Goal: Task Accomplishment & Management: Use online tool/utility

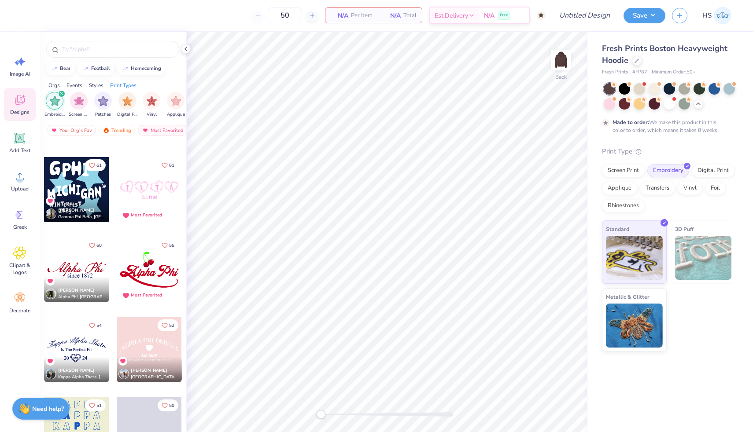
scroll to position [789, 0]
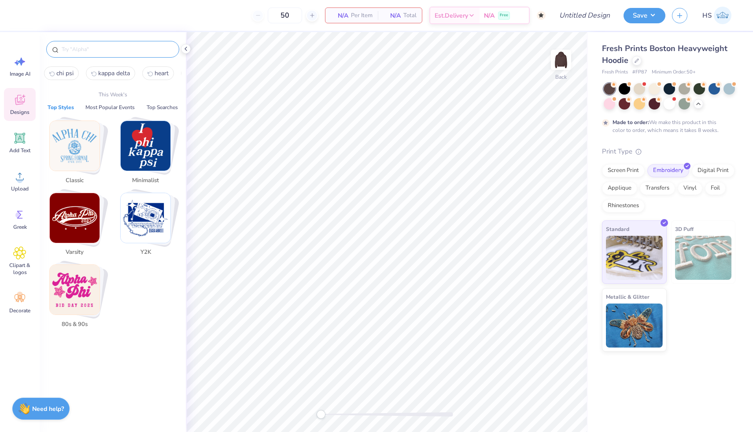
click at [109, 48] on input "text" at bounding box center [117, 49] width 113 height 9
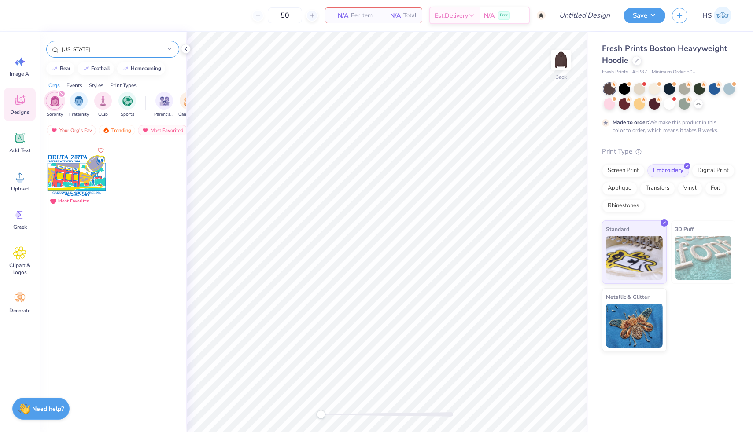
type input "[US_STATE]"
click at [171, 51] on icon at bounding box center [170, 50] width 4 height 4
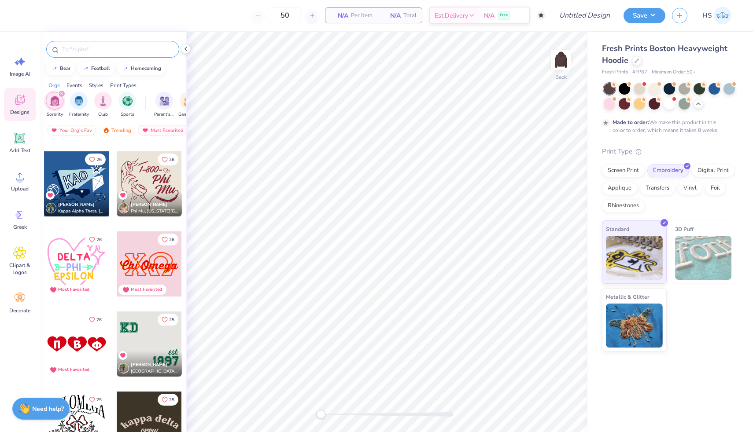
scroll to position [2723, 0]
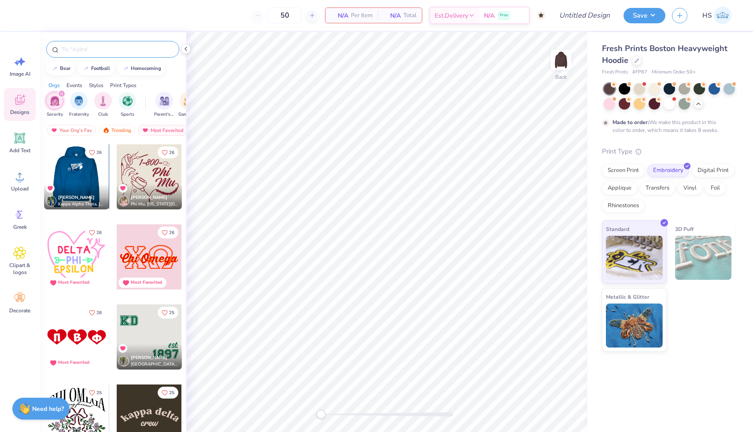
click at [92, 170] on div at bounding box center [76, 176] width 65 height 65
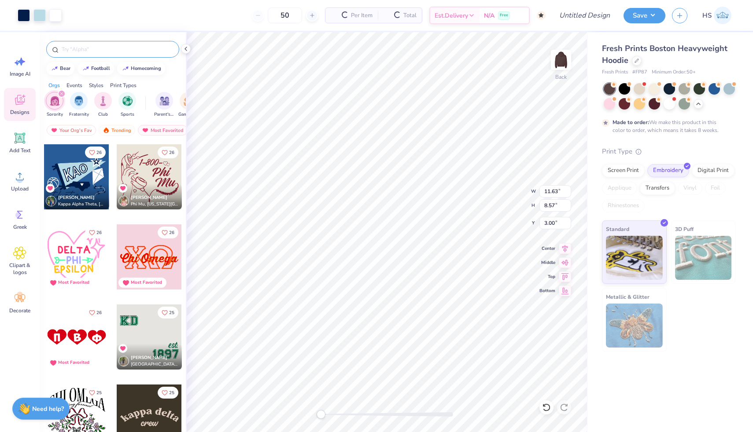
type input "11.63"
type input "8.57"
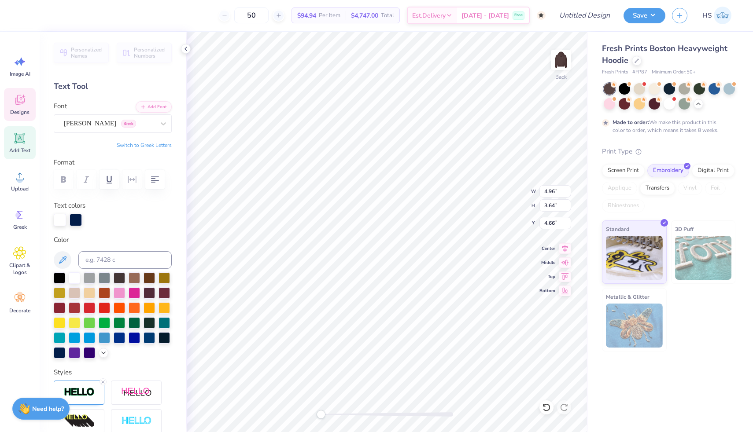
type textarea "OPA"
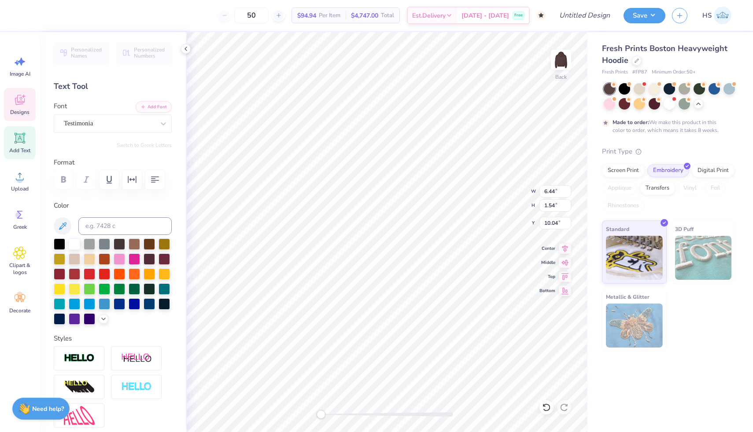
scroll to position [0, 0]
type textarea "F"
type textarea "fall '25"
click at [21, 12] on div at bounding box center [24, 14] width 12 height 12
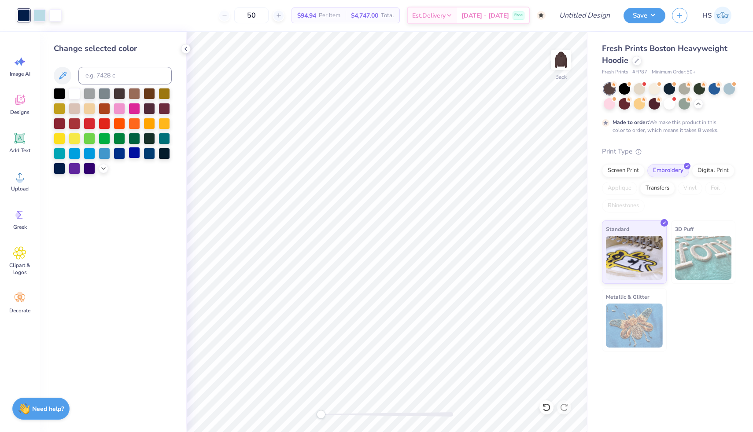
click at [133, 152] on div at bounding box center [134, 152] width 11 height 11
click at [90, 155] on div at bounding box center [89, 152] width 11 height 11
click at [104, 166] on icon at bounding box center [103, 167] width 7 height 7
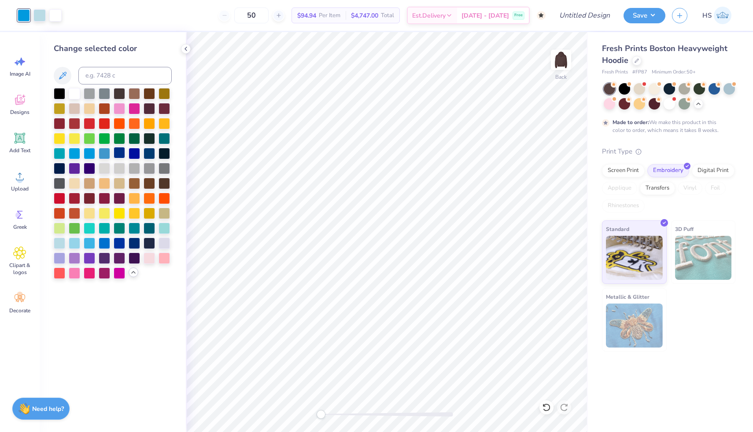
click at [122, 151] on div at bounding box center [119, 152] width 11 height 11
click at [104, 242] on div at bounding box center [104, 242] width 11 height 11
click at [116, 241] on div at bounding box center [119, 242] width 11 height 11
click at [89, 240] on div at bounding box center [89, 242] width 11 height 11
click at [103, 241] on div at bounding box center [104, 242] width 11 height 11
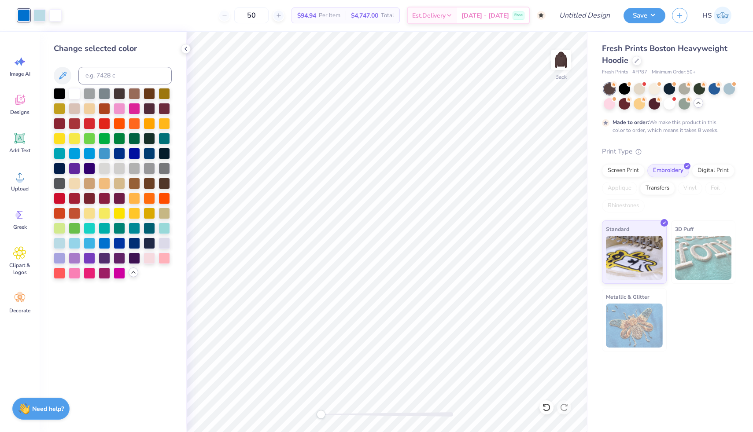
click at [696, 102] on icon at bounding box center [698, 103] width 7 height 7
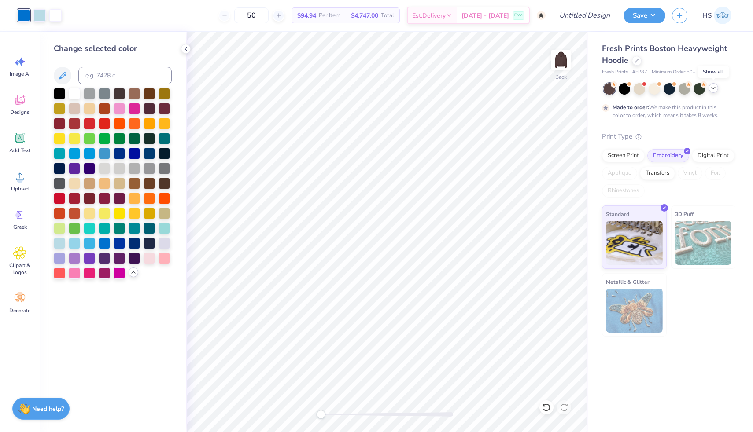
click at [718, 88] on div at bounding box center [713, 88] width 10 height 10
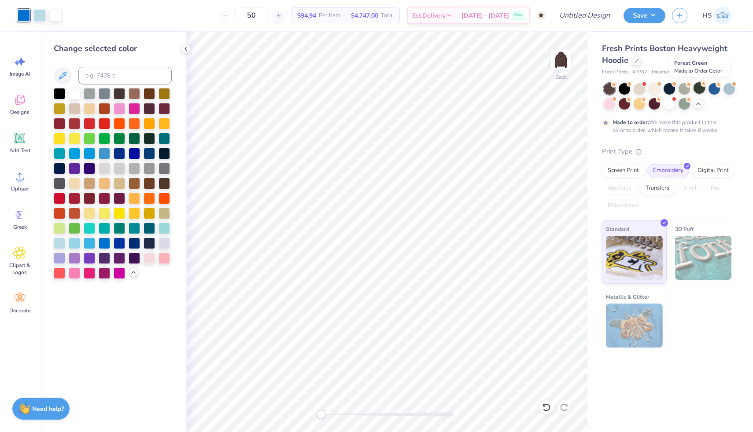
click at [701, 89] on div at bounding box center [699, 87] width 11 height 11
click at [637, 91] on div at bounding box center [639, 87] width 11 height 11
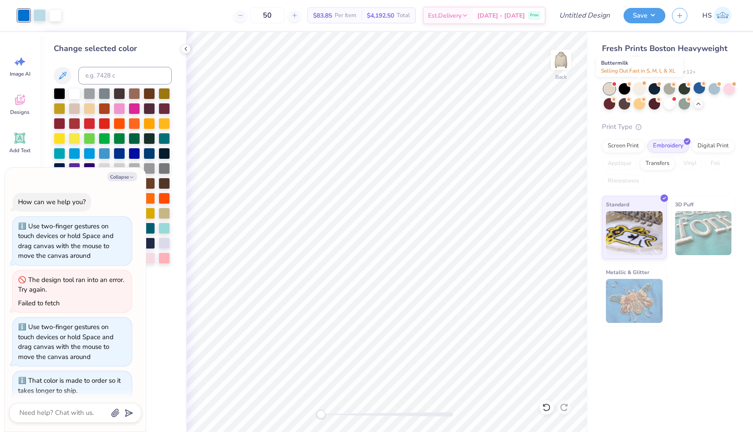
scroll to position [782, 0]
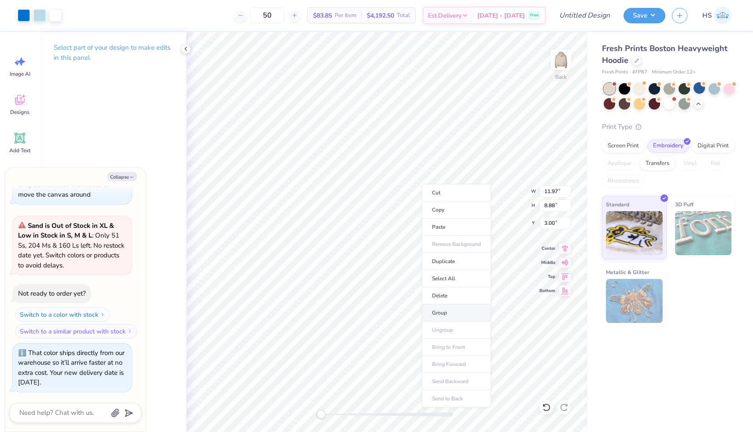
click at [448, 308] on li "Group" at bounding box center [456, 313] width 69 height 17
click at [563, 63] on img at bounding box center [560, 59] width 35 height 35
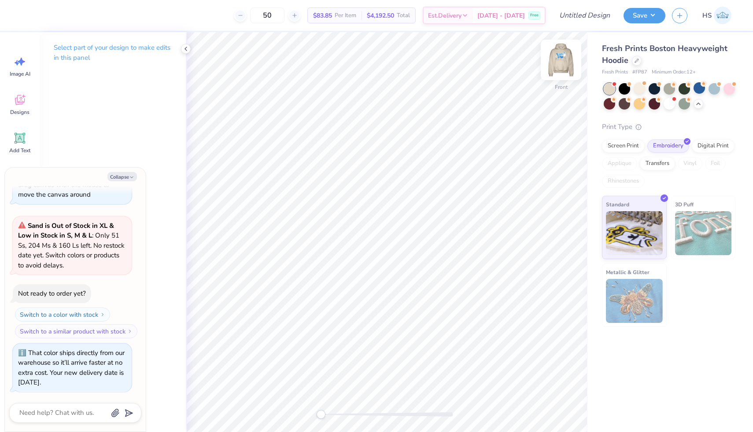
click at [565, 64] on img at bounding box center [560, 59] width 35 height 35
type textarea "x"
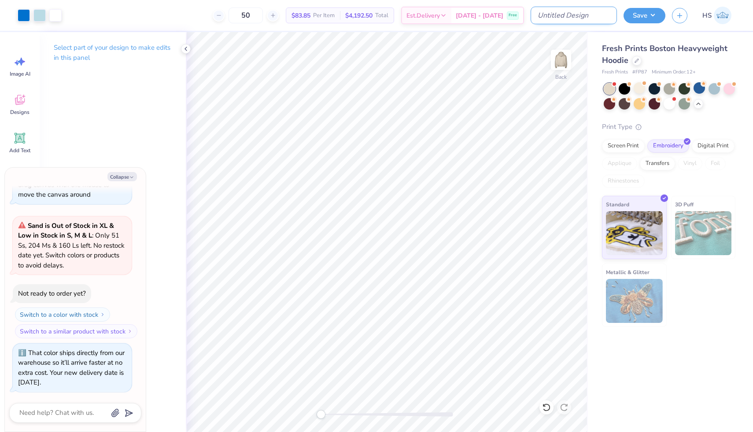
click at [579, 15] on input "Design Title" at bounding box center [574, 16] width 86 height 18
type input "O"
type textarea "x"
type input "OP"
type textarea "x"
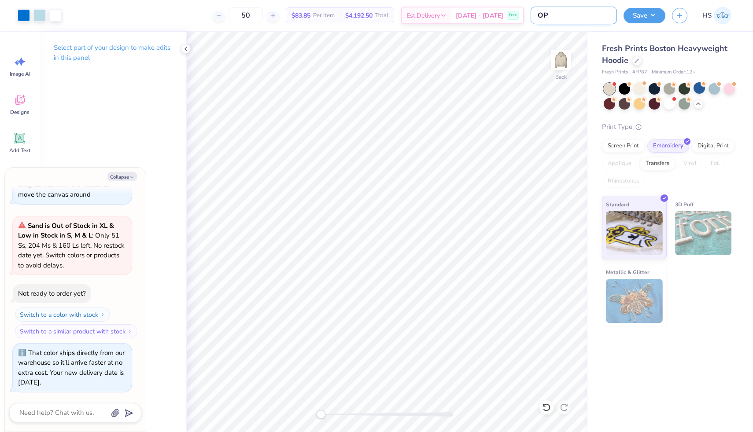
type input "OPA"
type textarea "x"
type input "OPA"
type textarea "x"
type input "OPA N"
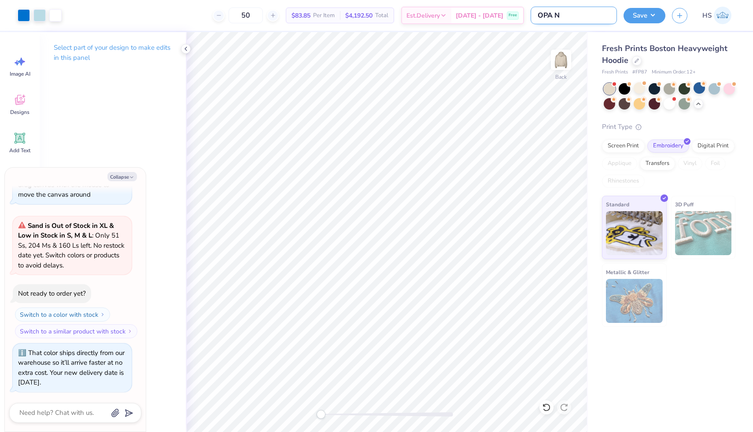
type textarea "x"
type input "OPA NC"
type textarea "x"
type input "OPA NC"
type textarea "x"
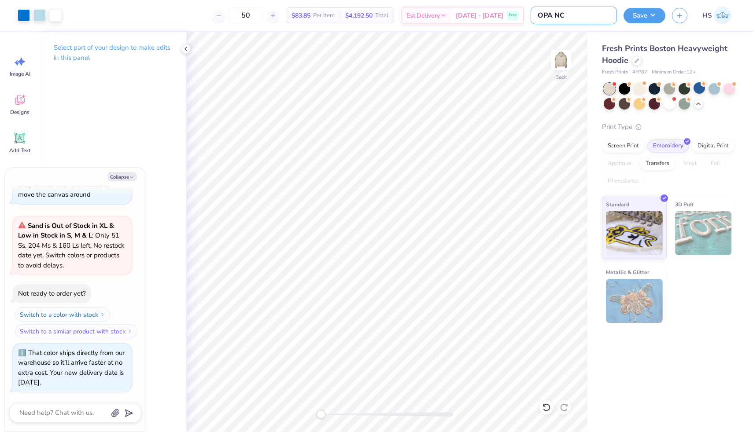
type input "OPA NC s"
type textarea "x"
type input "OPA NC sw"
type textarea "x"
type input "OPA NC swe"
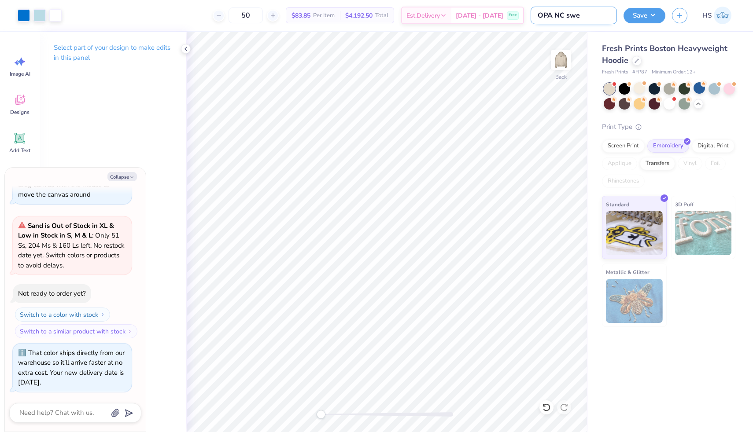
type textarea "x"
type input "OPA NC swea"
type textarea "x"
type input "OPA NC sweat"
type textarea "x"
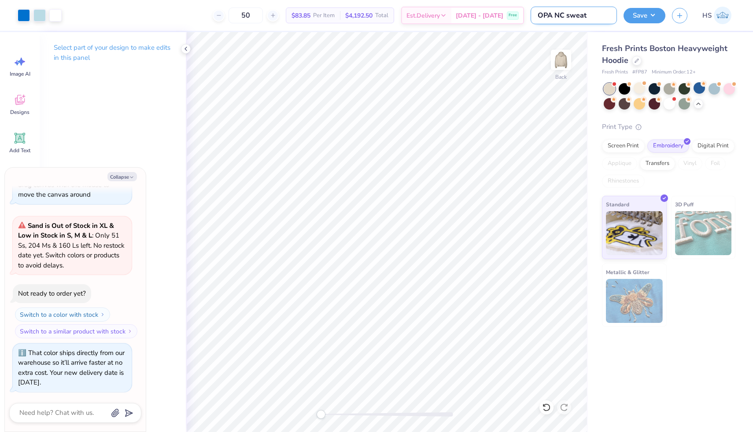
type input "OPA NC sweats"
type textarea "x"
type input "OPA NC sweatsh"
type textarea "x"
type input "OPA NC sweatshi"
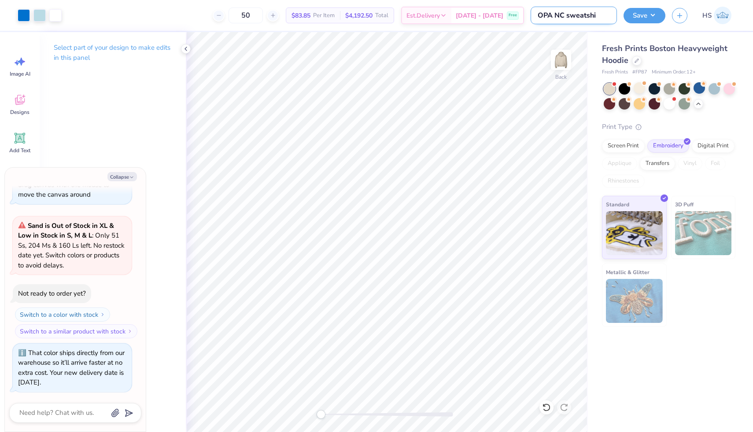
type textarea "x"
type input "OPA NC sweatshir"
type textarea "x"
type input "OPA NC sweatshirt"
type textarea "x"
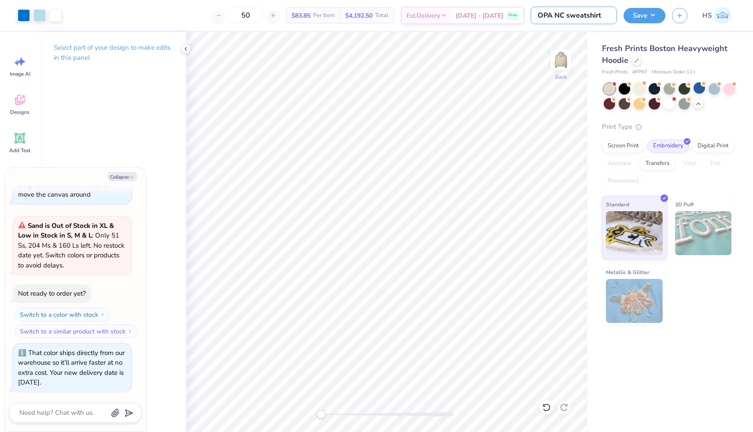
type input "OPA NC sweatshirt"
click at [639, 12] on button "Save" at bounding box center [644, 14] width 42 height 15
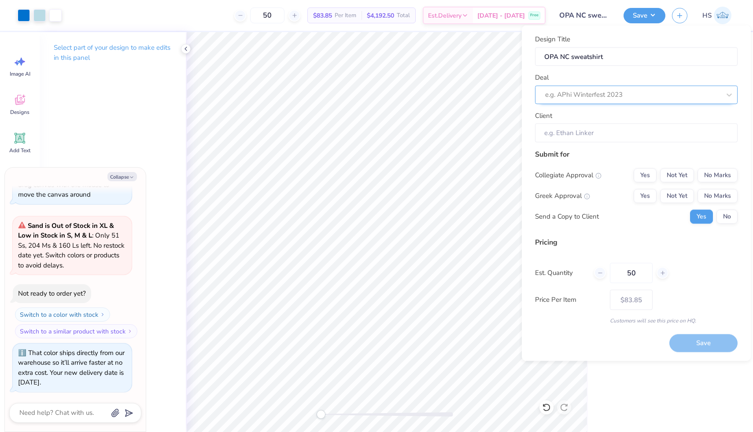
click at [622, 94] on div at bounding box center [632, 95] width 175 height 12
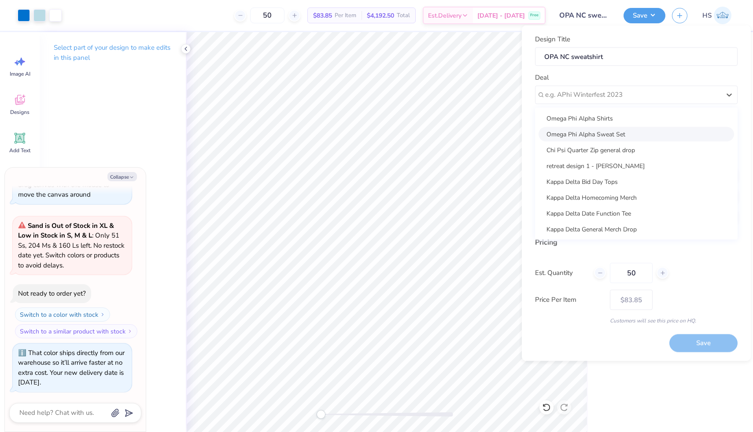
click at [623, 133] on div "Omega Phi Alpha Sweat Set" at bounding box center [637, 134] width 196 height 15
type textarea "x"
type input "[PERSON_NAME]"
type input "– –"
type textarea "x"
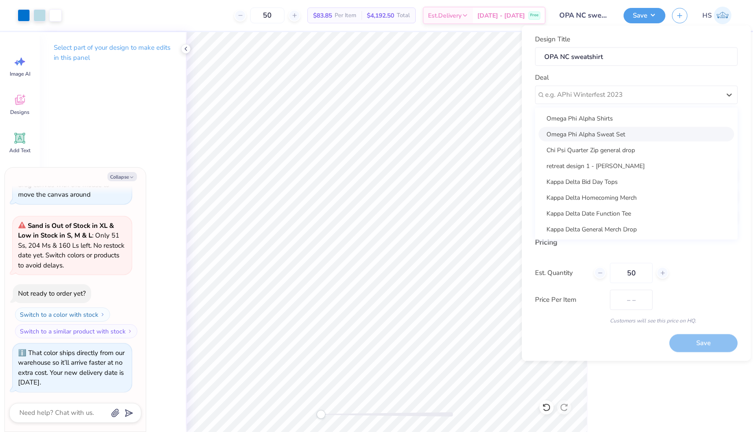
type input "$97.95"
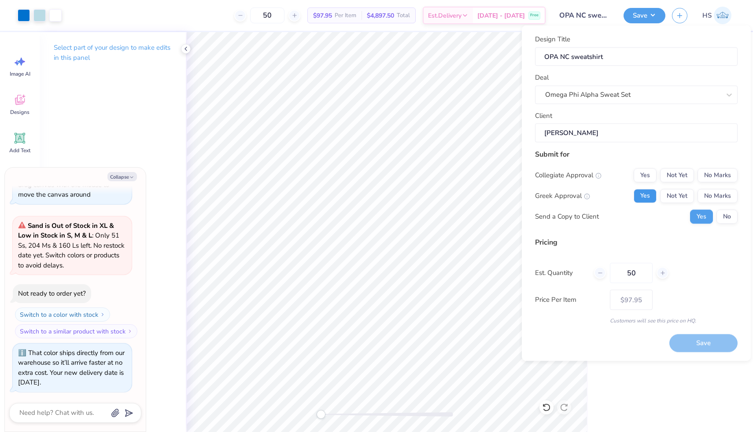
click at [644, 199] on button "Yes" at bounding box center [645, 196] width 23 height 14
click at [715, 176] on button "No Marks" at bounding box center [717, 175] width 40 height 14
type textarea "x"
type input "– –"
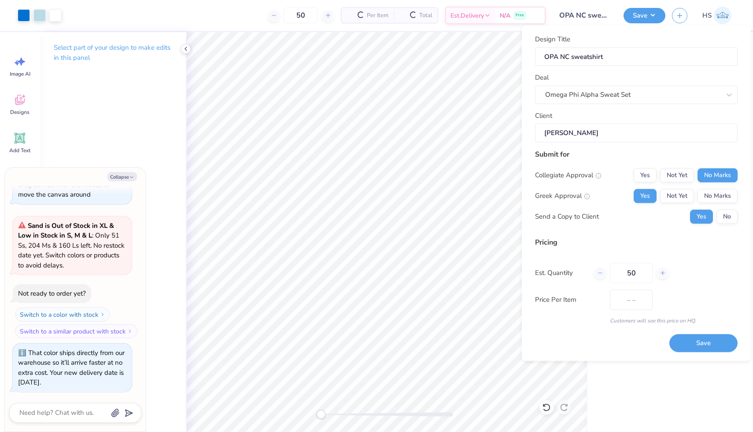
type textarea "x"
type input "$97.95"
click at [728, 214] on button "No" at bounding box center [726, 217] width 21 height 14
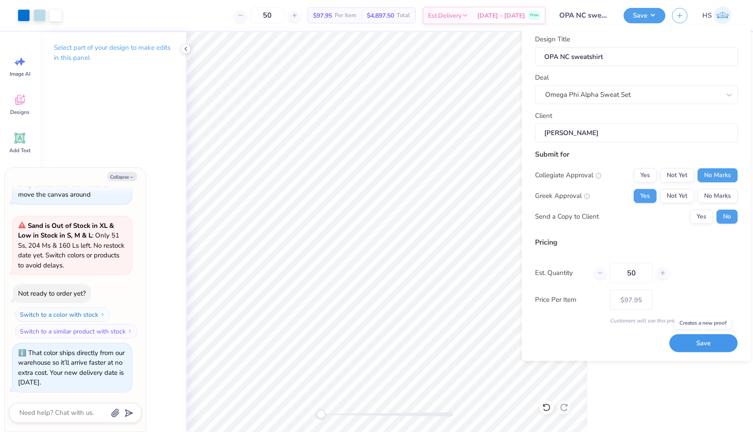
click at [694, 338] on button "Save" at bounding box center [703, 344] width 68 height 18
type textarea "x"
type input "– –"
type textarea "x"
type input "$97.95"
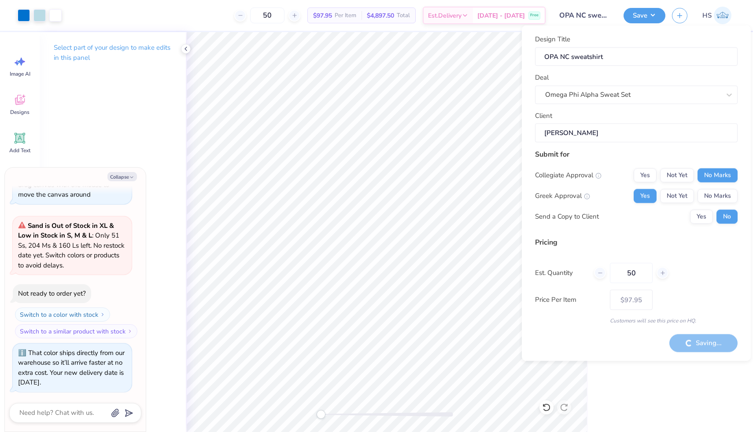
type textarea "x"
type input "– –"
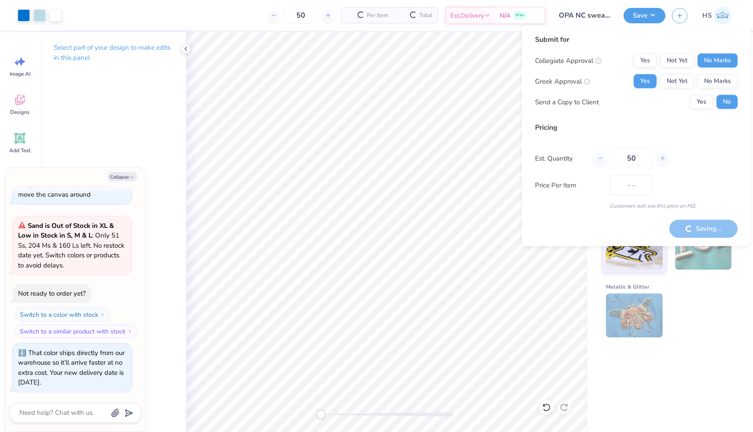
type textarea "x"
type input "$83.85"
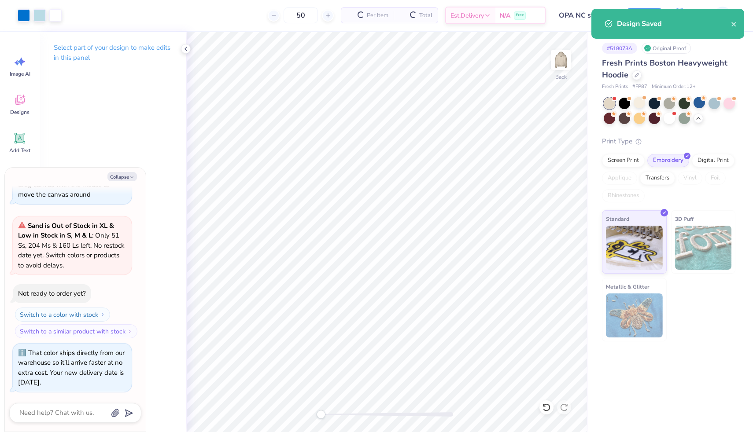
type textarea "x"
type input "– –"
type textarea "x"
type input "$97.95"
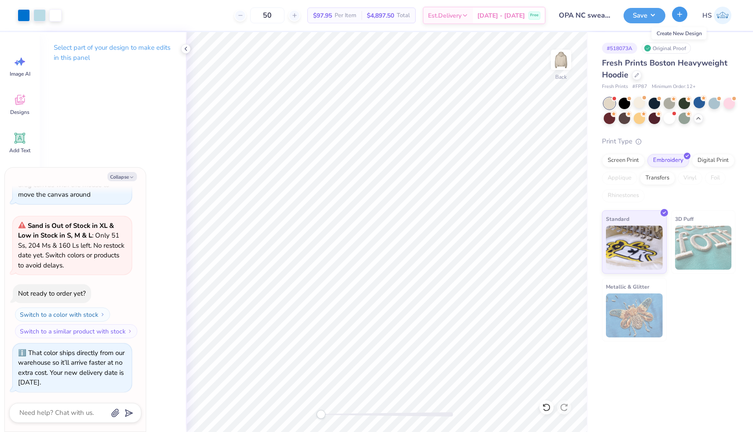
click at [677, 18] on button "button" at bounding box center [679, 14] width 15 height 15
type textarea "x"
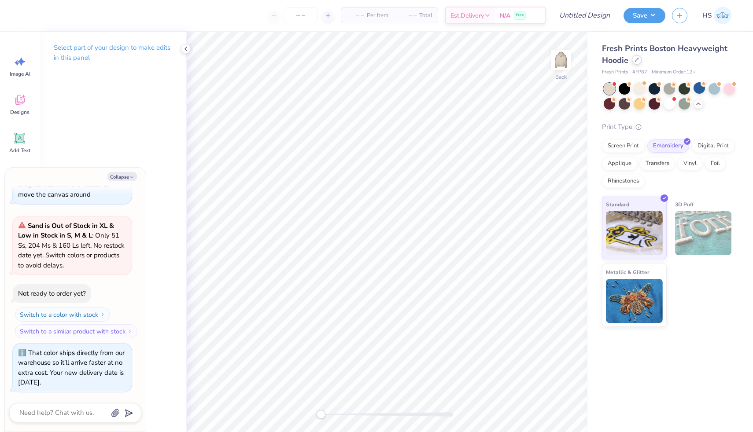
click at [637, 63] on div at bounding box center [637, 60] width 10 height 10
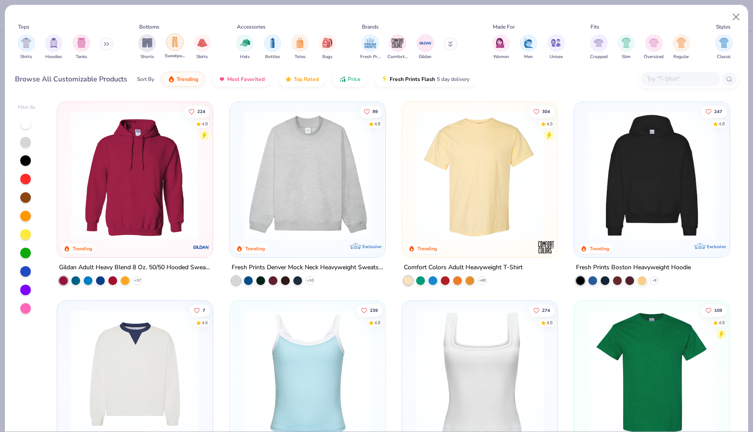
click at [171, 44] on img "filter for Sweatpants" at bounding box center [175, 42] width 10 height 10
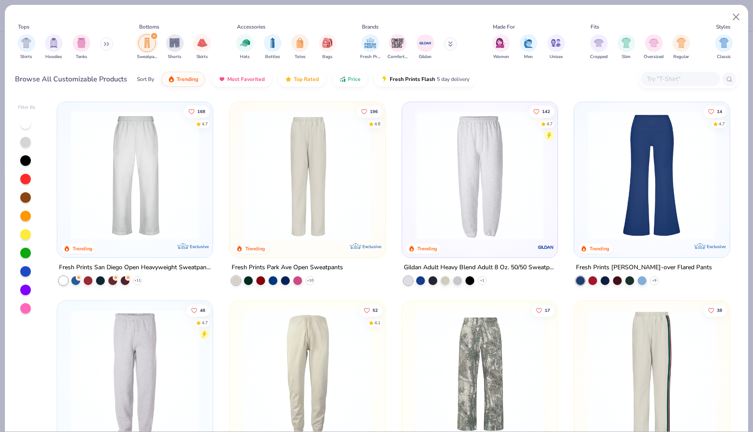
click at [272, 162] on img at bounding box center [308, 175] width 138 height 129
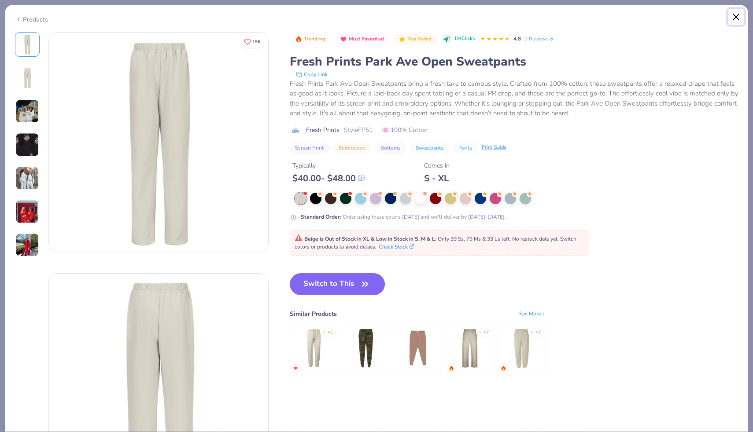
click at [738, 19] on button "Close" at bounding box center [736, 17] width 17 height 17
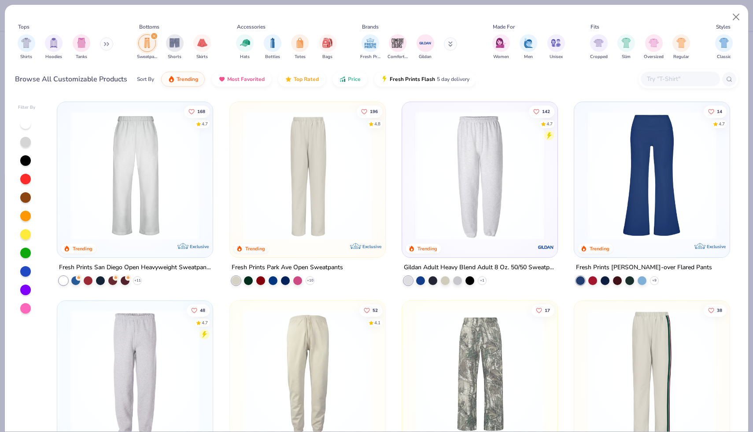
click at [117, 176] on img at bounding box center [135, 175] width 138 height 129
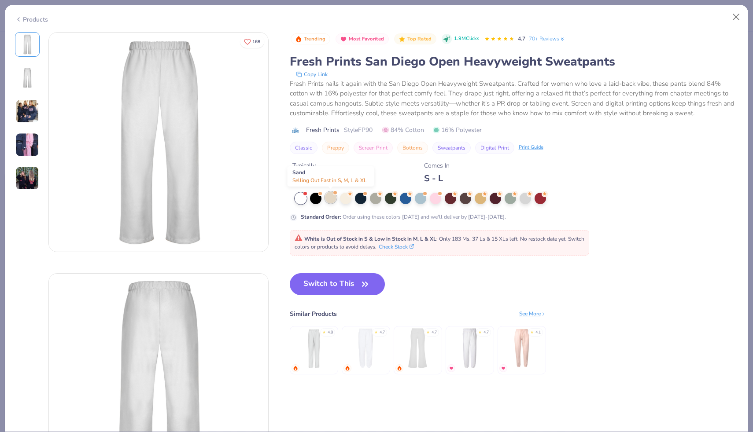
click at [331, 199] on div at bounding box center [330, 197] width 11 height 11
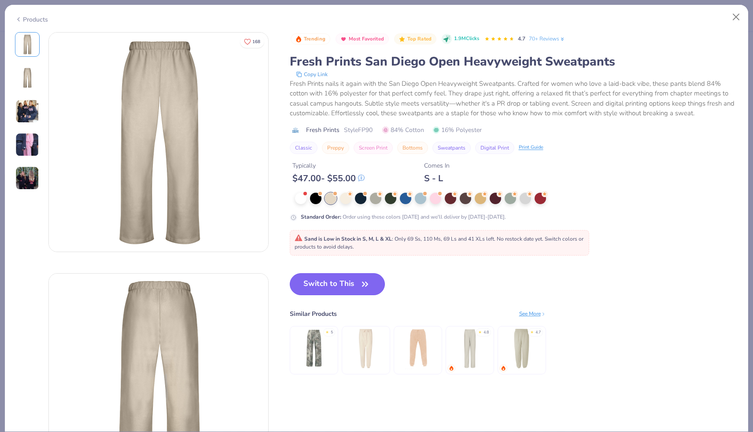
click at [336, 284] on button "Switch to This" at bounding box center [338, 284] width 96 height 22
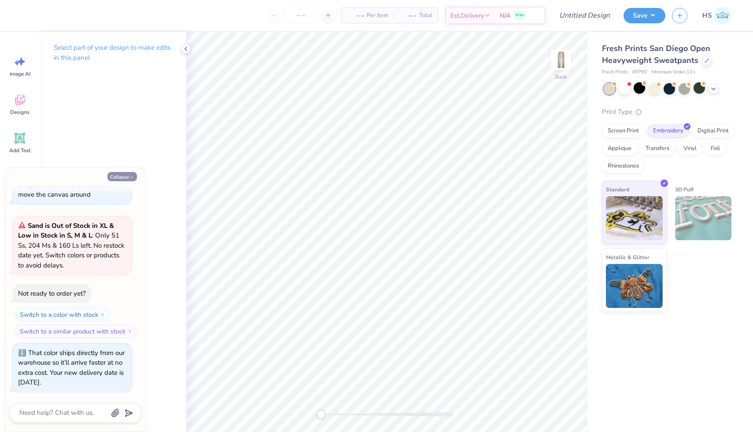
click at [119, 176] on button "Collapse" at bounding box center [122, 176] width 30 height 9
type textarea "x"
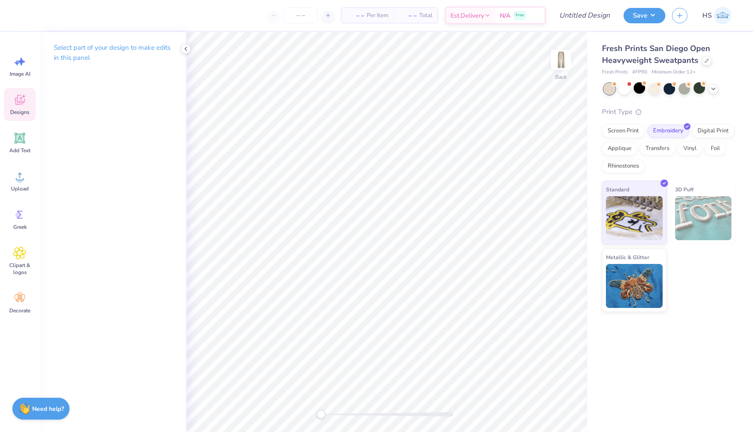
click at [19, 100] on icon at bounding box center [19, 99] width 13 height 13
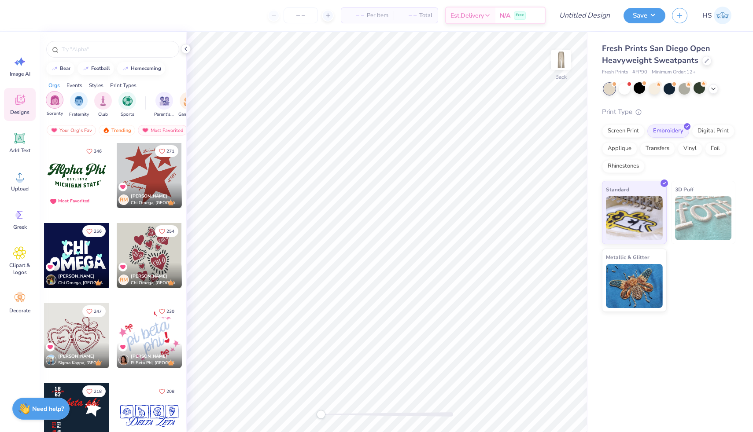
click at [52, 95] on img "filter for Sorority" at bounding box center [55, 100] width 10 height 10
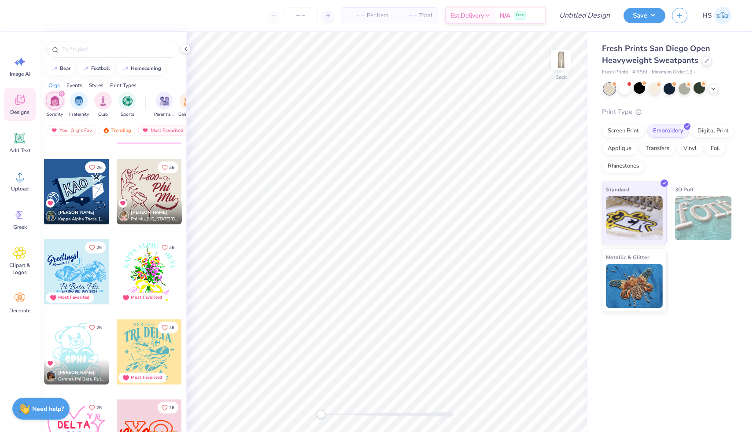
scroll to position [9200, 0]
click at [96, 192] on div at bounding box center [76, 191] width 65 height 65
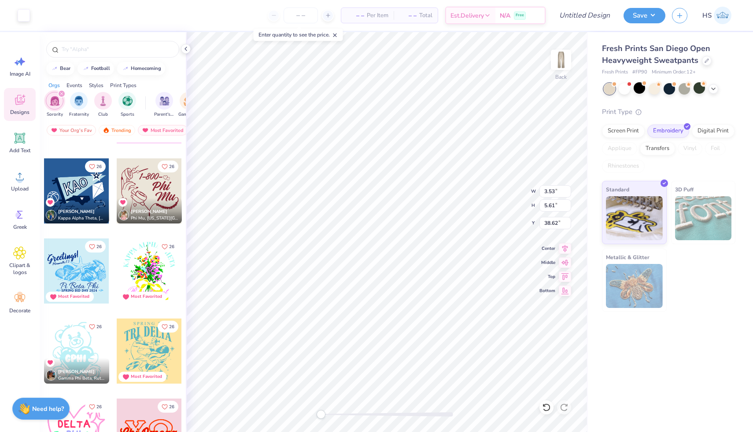
type input "3.53"
type input "5.61"
type input "38.62"
type input "44.83"
type input "4.79"
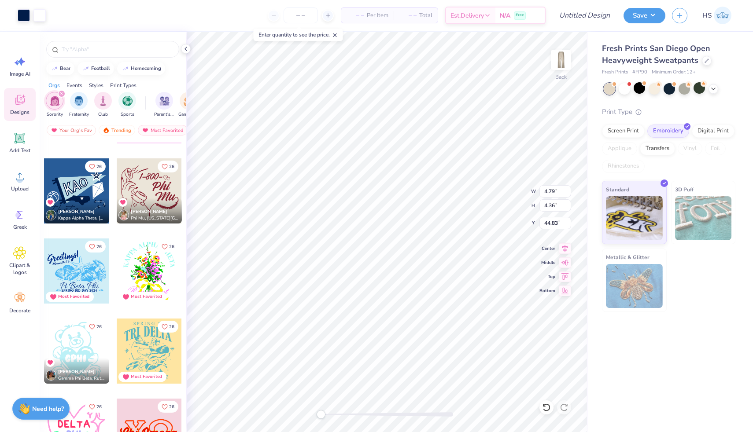
type input "4.36"
type input "0.64"
type input "0.62"
type input "18.17"
type input "1.89"
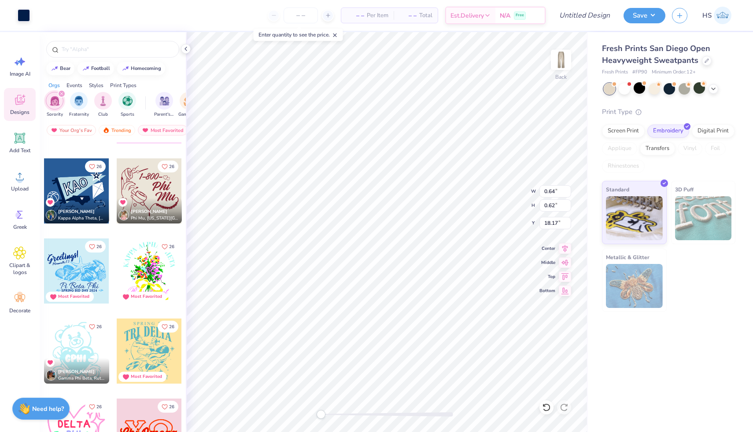
type input "1.83"
type input "45.56"
type input "1.74"
type input "1.68"
type input "46.06"
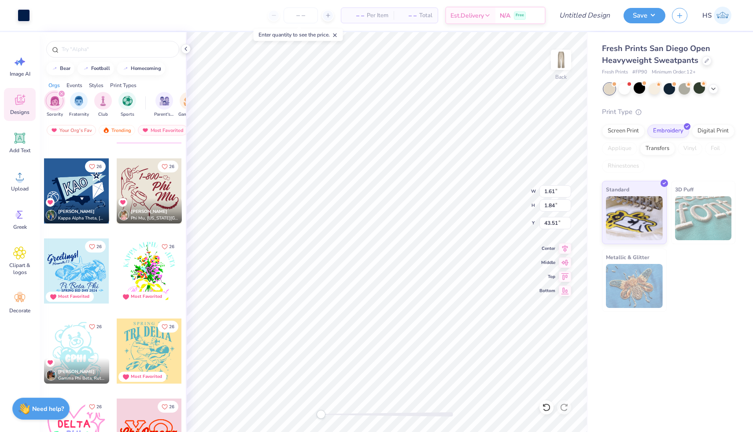
type input "1.61"
type input "1.84"
type input "43.51"
type input "1.21"
type input "1.38"
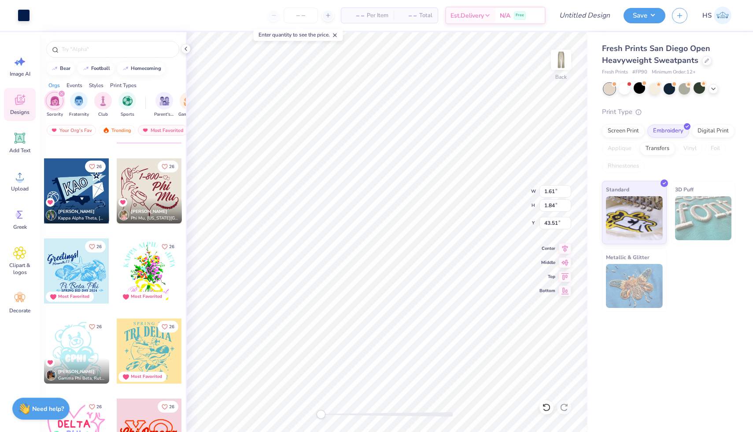
type input "43.54"
type input "0.59"
type input "0.64"
type input "17.38"
type input "1.14"
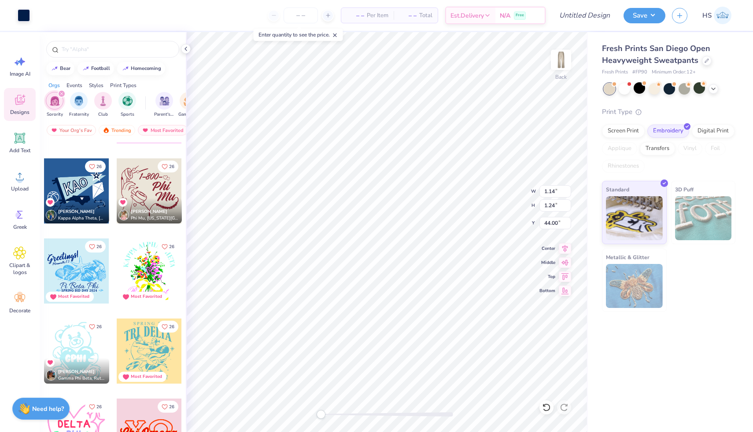
type input "1.24"
type input "44.00"
drag, startPoint x: 320, startPoint y: 416, endPoint x: 336, endPoint y: 415, distance: 16.3
click at [336, 415] on div "Accessibility label" at bounding box center [335, 414] width 9 height 9
type input "1.14"
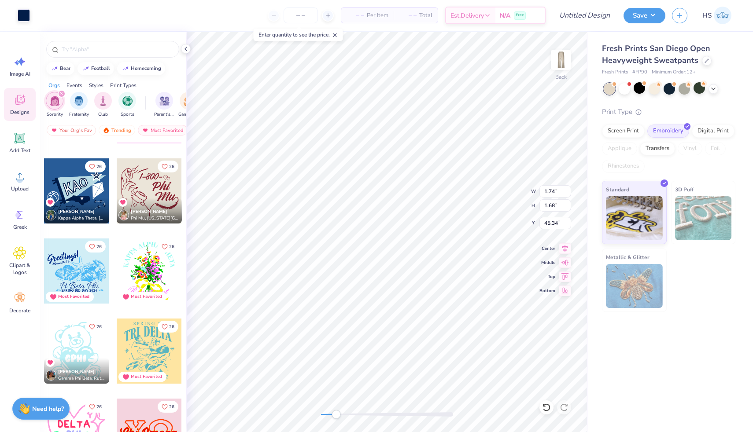
type input "1.24"
type input "44.00"
type input "1.21"
type input "1.38"
type input "43.54"
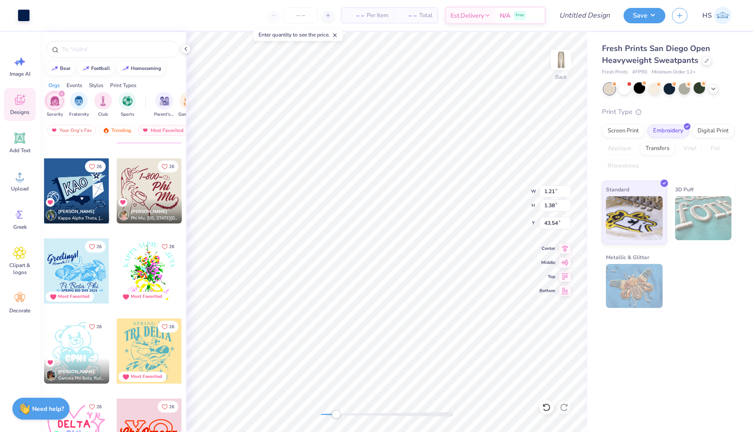
type input "3.53"
type input "5.61"
type input "38.63"
type input "3.69"
type input "5.88"
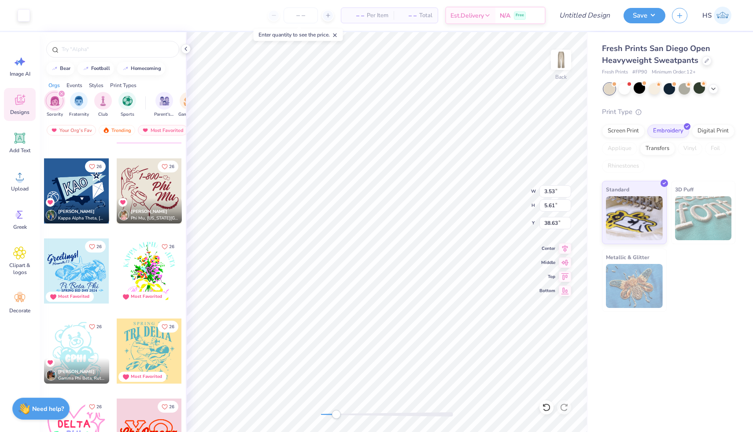
type input "38.36"
type input "1.08"
type input "1.23"
type input "43.69"
type input "1.14"
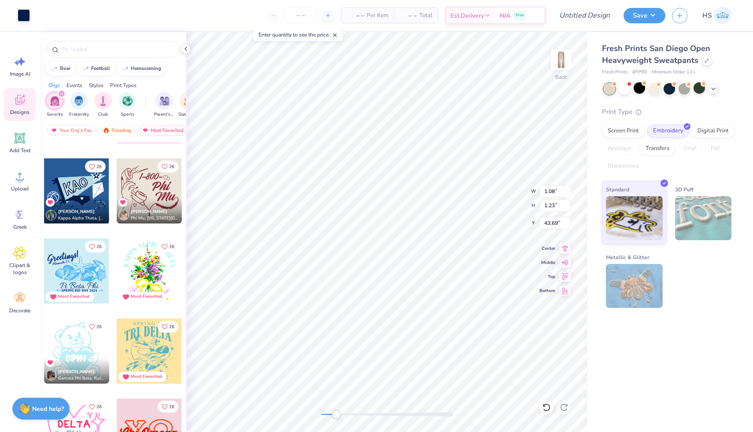
type input "1.24"
type input "43.61"
type input "1.25"
type input "1.36"
type input "43.49"
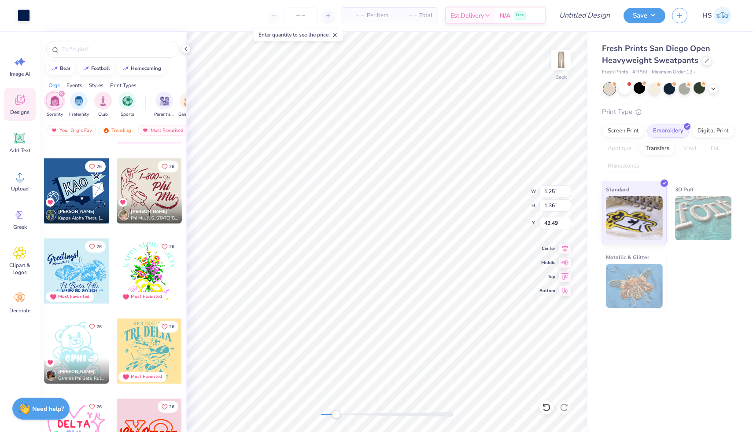
type input "1.74"
type input "1.68"
type input "46.18"
type input "1.55"
type input "1.50"
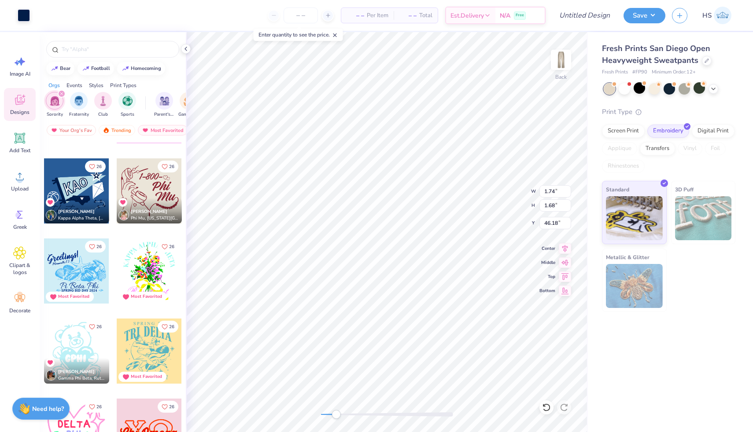
type input "45.52"
type input "4.02"
type input "6.39"
type input "37.84"
type input "4.49"
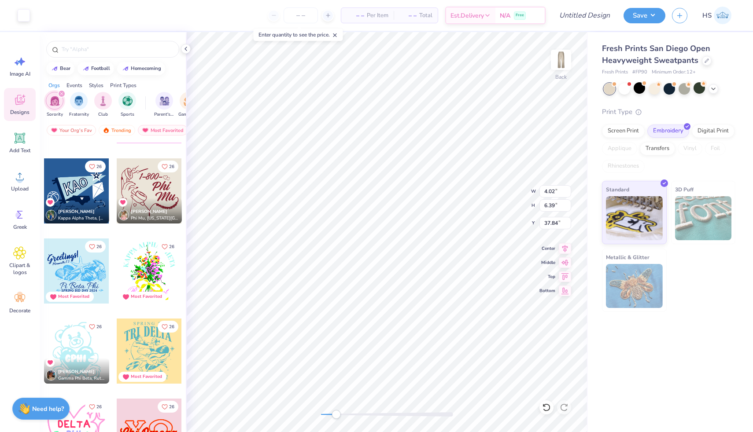
type input "7.13"
type input "37.10"
type input "4.71"
type input "7.49"
type input "36.74"
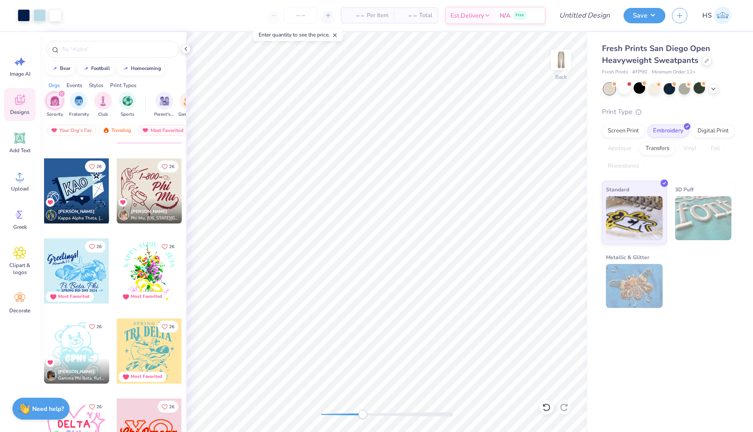
drag, startPoint x: 339, startPoint y: 415, endPoint x: 363, endPoint y: 410, distance: 25.0
click at [363, 411] on div "Accessibility label" at bounding box center [362, 414] width 9 height 9
click at [398, 330] on li "Group" at bounding box center [404, 335] width 69 height 17
type input "4.39"
type input "4.62"
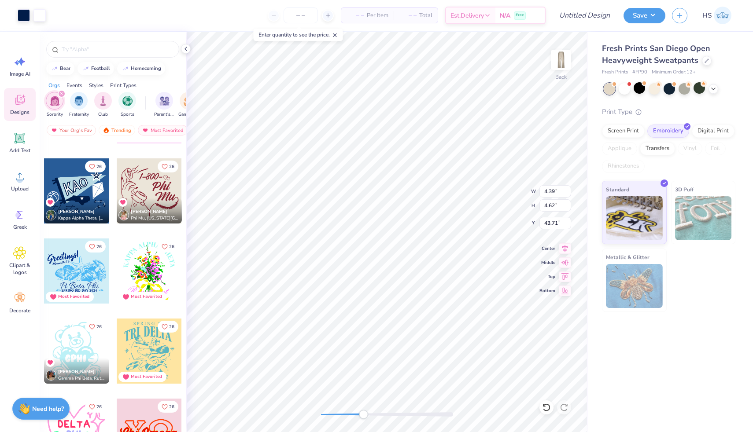
type input "43.71"
click at [369, 280] on li "Group" at bounding box center [355, 278] width 69 height 17
click at [325, 403] on div "Back W 5.06 5.06 " H 11.26 11.26 " Y 36.74 36.74 " Center Middle Top Bottom" at bounding box center [387, 232] width 402 height 400
type input "40.82"
click at [549, 407] on icon at bounding box center [546, 407] width 9 height 9
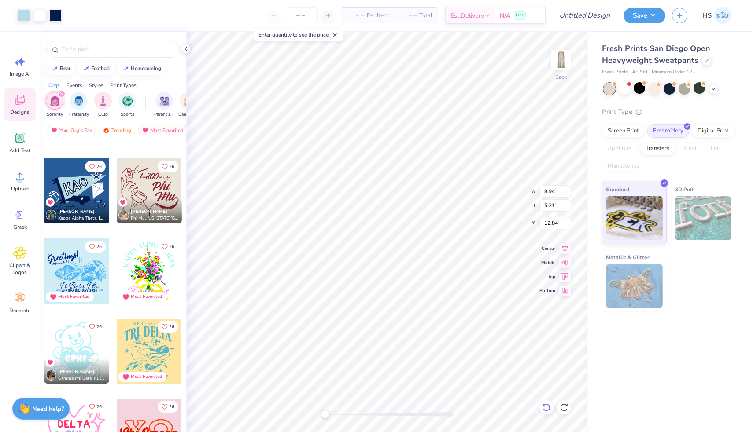
type input "6.97"
click at [380, 296] on li "Group" at bounding box center [380, 297] width 69 height 17
type input "6.61"
type input "2.61"
type input "18.96"
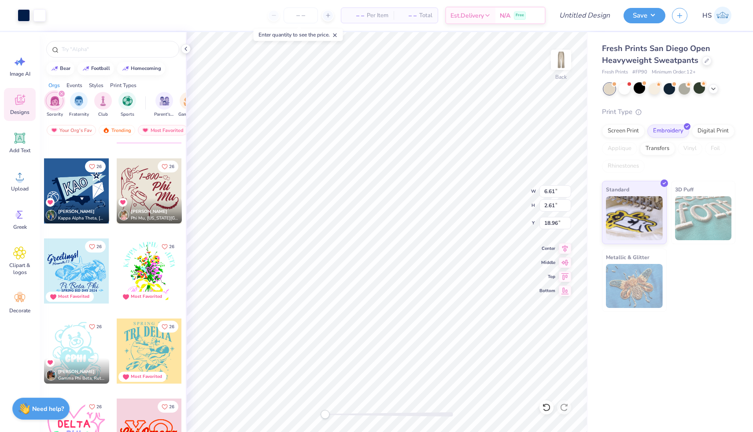
type input "8.00"
type input "3.16"
type input "16.61"
type input "9.17"
type input "3.62"
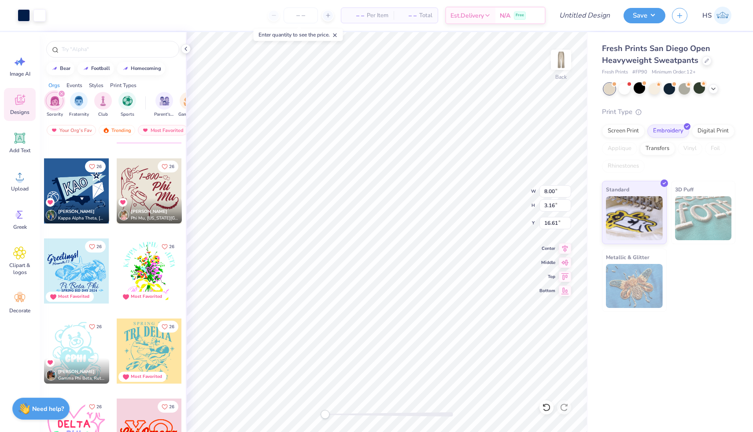
type input "20.38"
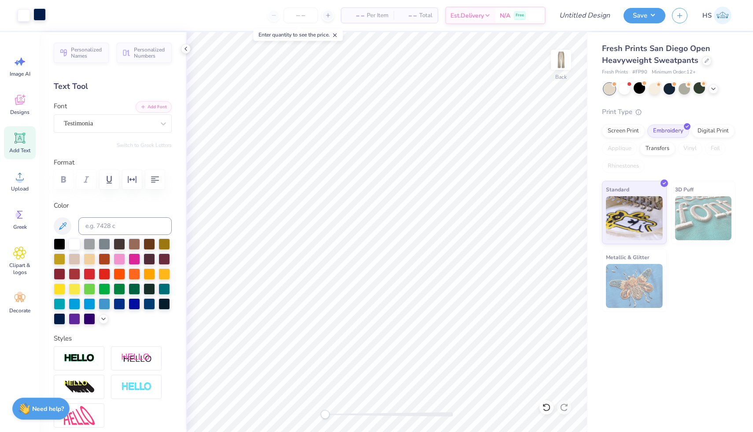
click at [44, 18] on div at bounding box center [39, 14] width 12 height 12
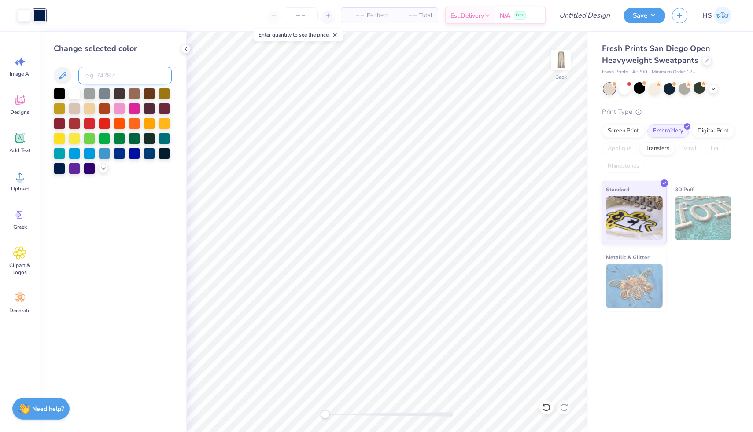
click at [100, 74] on input at bounding box center [124, 76] width 93 height 18
type input "285"
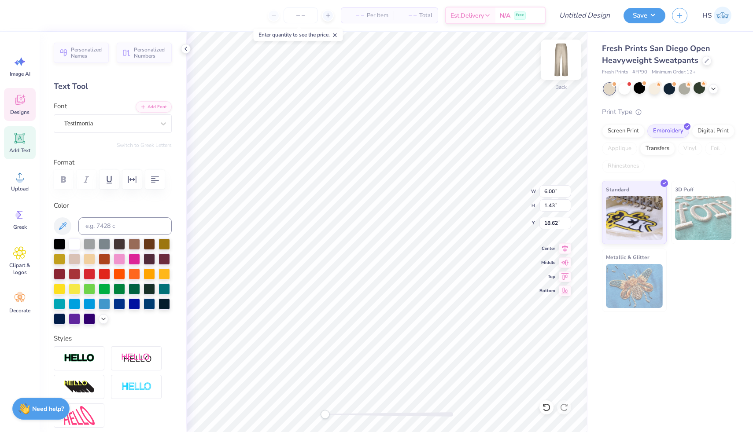
click at [554, 57] on img at bounding box center [560, 59] width 35 height 35
type textarea "OPA"
click at [64, 186] on div at bounding box center [113, 179] width 118 height 19
type input "8.14"
type input "2.72"
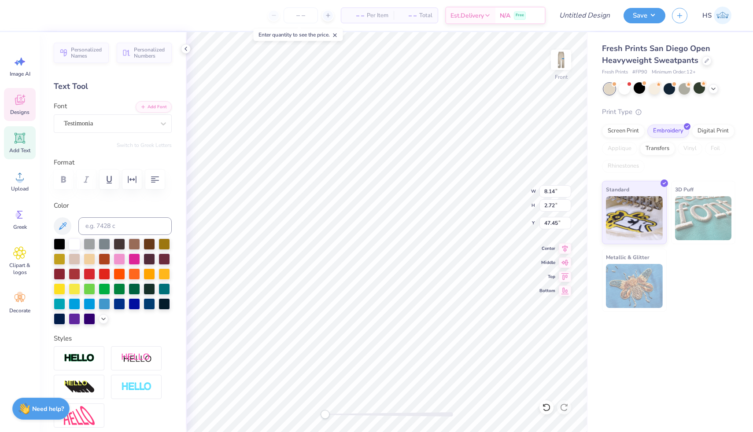
type input "47.45"
type input "7.55"
type input "2.52"
type input "49.47"
click at [315, 415] on div "Front" at bounding box center [387, 232] width 402 height 400
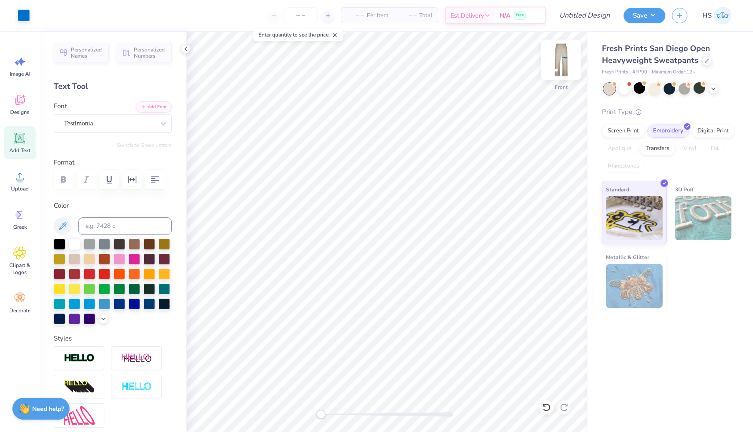
click at [557, 57] on img at bounding box center [560, 59] width 35 height 35
type input "8.97"
type input "3.54"
type input "20.46"
click at [568, 249] on icon at bounding box center [565, 247] width 12 height 11
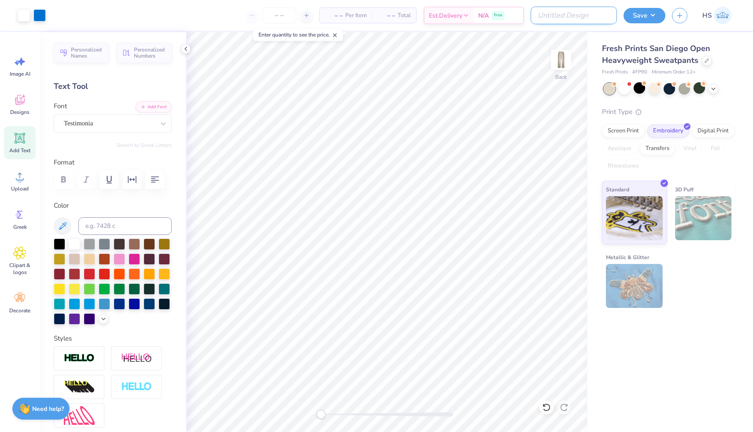
click at [595, 11] on input "Design Title" at bounding box center [574, 16] width 86 height 18
type input "OPA NC pant"
click at [637, 16] on button "Save" at bounding box center [644, 14] width 42 height 15
type input "0"
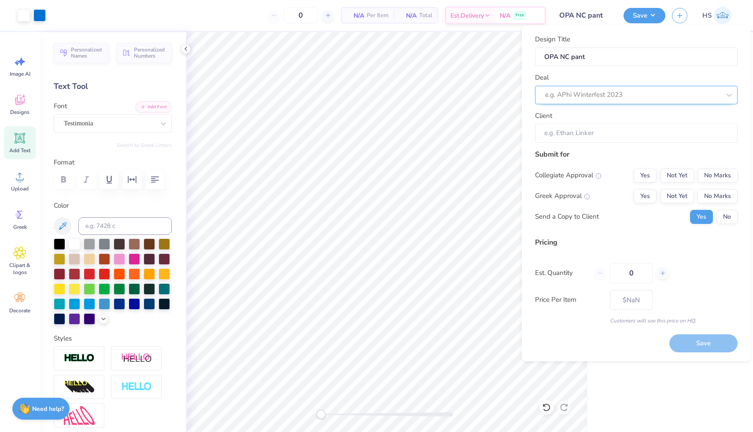
click at [604, 94] on div at bounding box center [632, 95] width 175 height 12
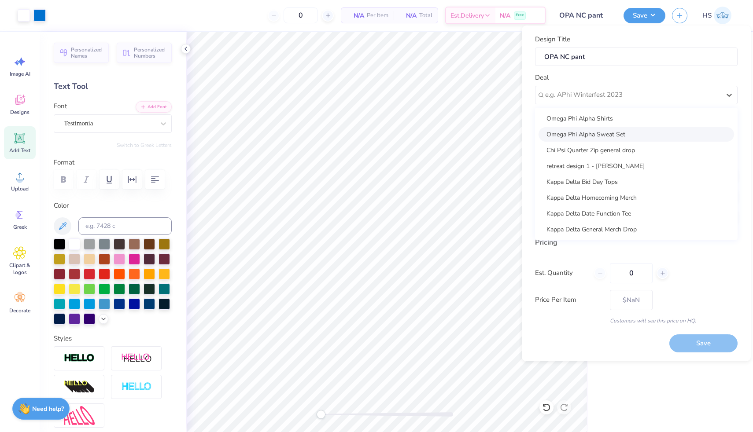
click at [618, 134] on div "Omega Phi Alpha Sweat Set" at bounding box center [637, 134] width 196 height 15
type input "[PERSON_NAME]"
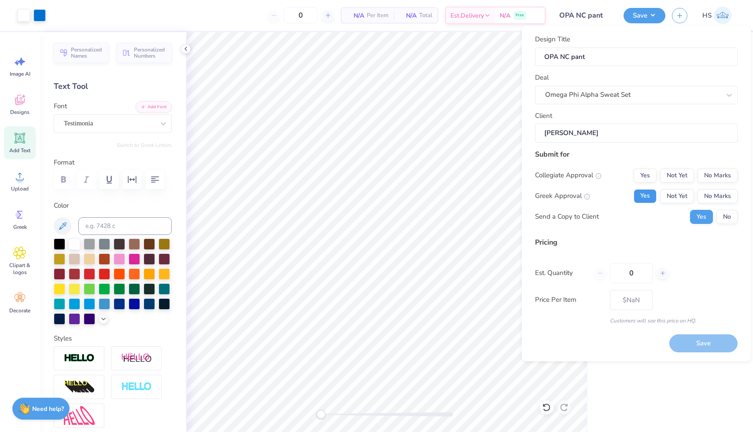
click at [645, 195] on button "Yes" at bounding box center [645, 196] width 23 height 14
click at [711, 172] on button "No Marks" at bounding box center [717, 176] width 40 height 14
click at [722, 213] on button "No" at bounding box center [726, 217] width 21 height 14
click at [698, 345] on button "Save" at bounding box center [703, 344] width 68 height 18
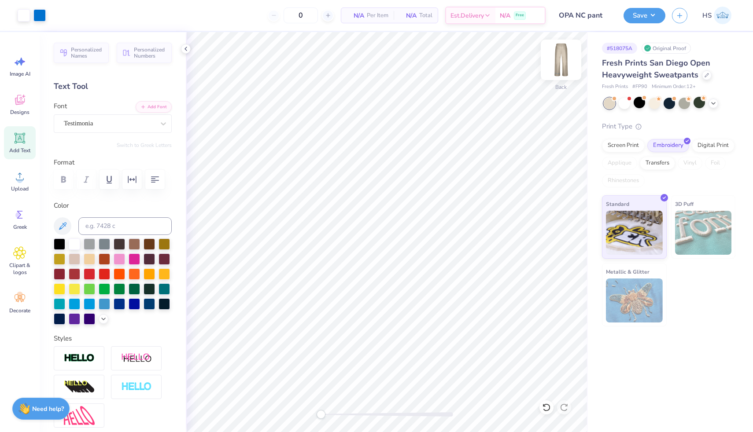
click at [552, 60] on img at bounding box center [560, 59] width 35 height 35
click at [564, 63] on img at bounding box center [560, 59] width 35 height 35
click at [707, 77] on div at bounding box center [707, 75] width 10 height 10
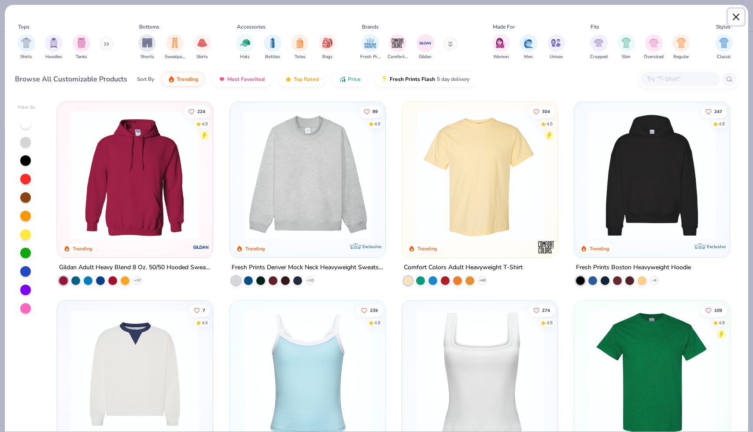
click at [738, 18] on button "Close" at bounding box center [736, 17] width 17 height 17
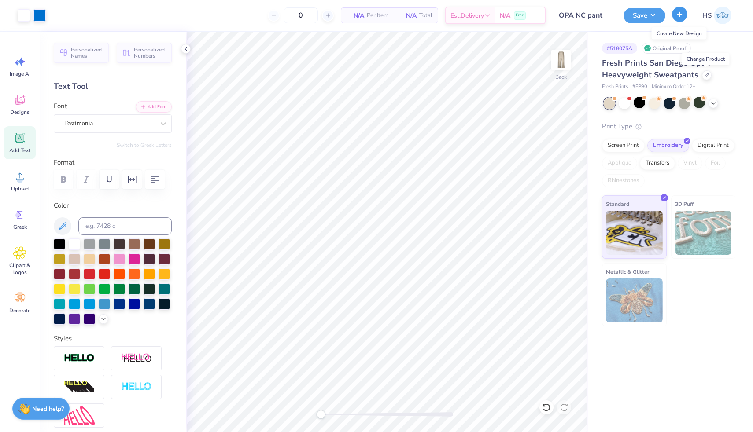
click at [676, 14] on icon "button" at bounding box center [679, 14] width 7 height 7
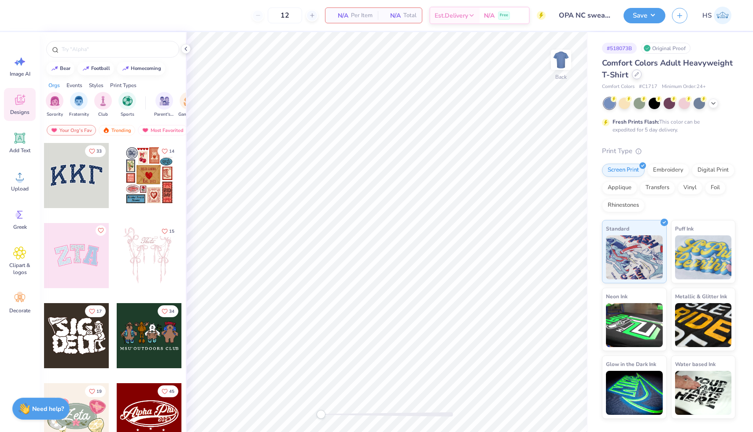
click at [635, 77] on div at bounding box center [637, 75] width 10 height 10
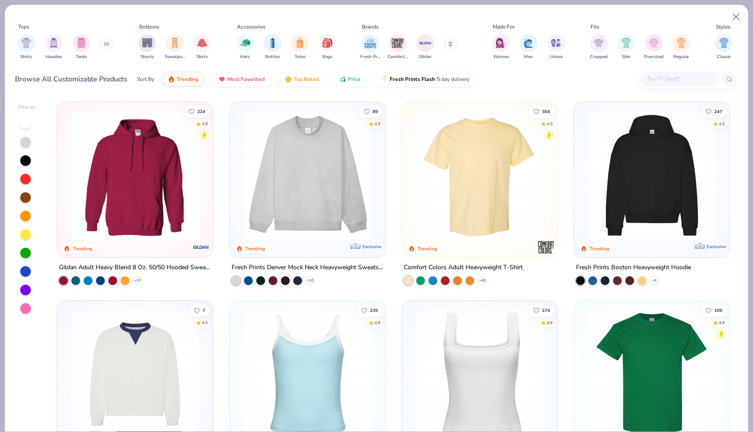
click at [102, 48] on div "Shirts Hoodies Tanks" at bounding box center [65, 47] width 101 height 33
click at [115, 42] on div "Shirts Hoodies Tanks" at bounding box center [65, 47] width 101 height 33
click at [107, 43] on icon at bounding box center [106, 44] width 5 height 4
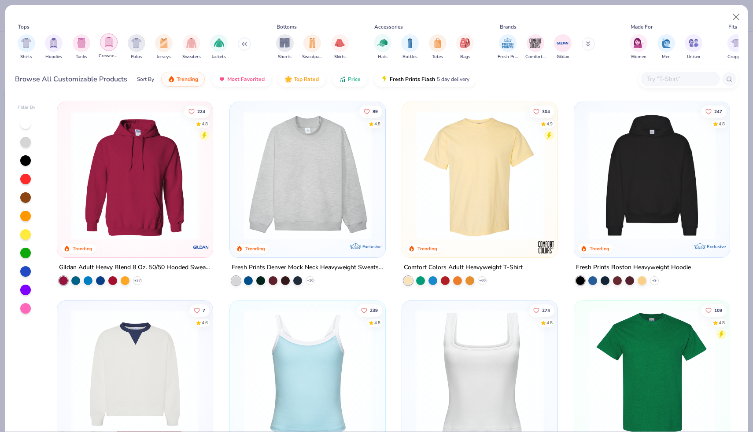
click at [110, 44] on img "filter for Crewnecks" at bounding box center [109, 42] width 10 height 10
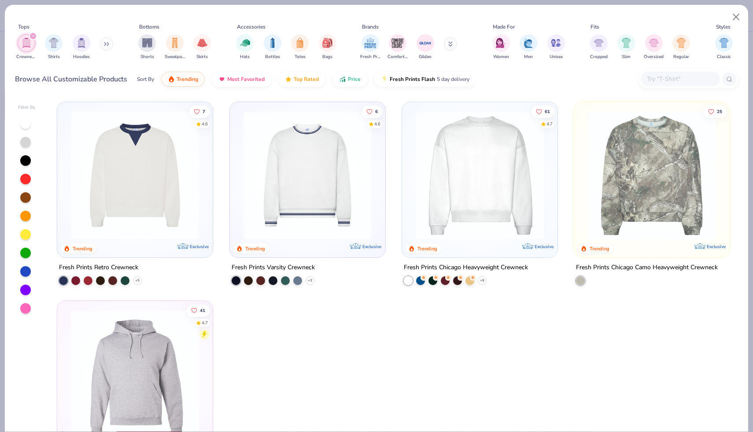
click at [467, 143] on img at bounding box center [480, 175] width 138 height 129
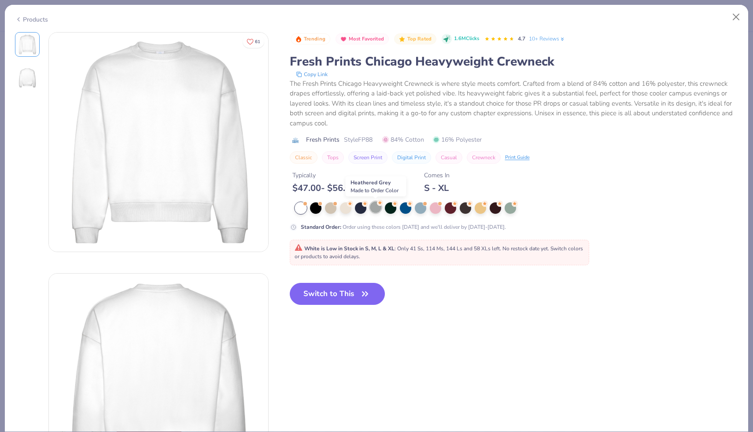
click at [376, 208] on div at bounding box center [375, 207] width 11 height 11
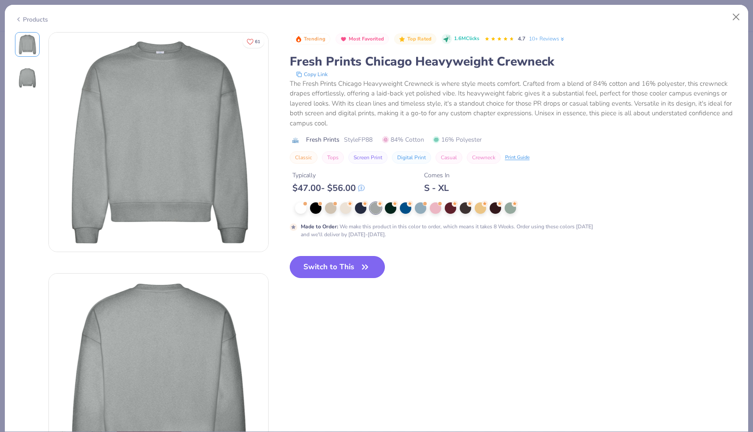
click at [327, 270] on button "Switch to This" at bounding box center [338, 267] width 96 height 22
type input "50"
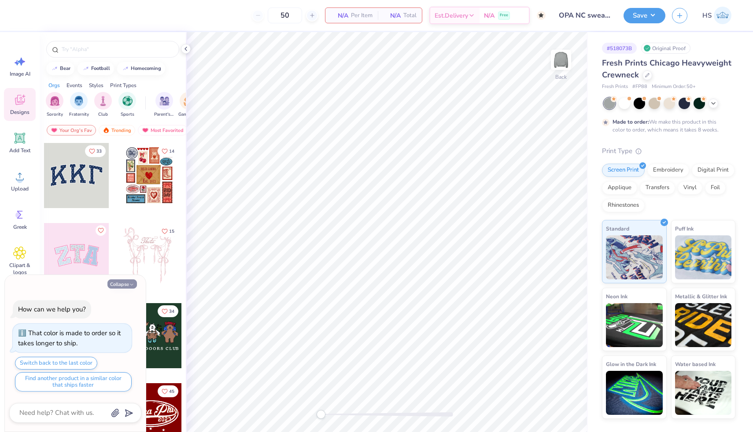
click at [120, 284] on button "Collapse" at bounding box center [122, 284] width 30 height 9
type textarea "x"
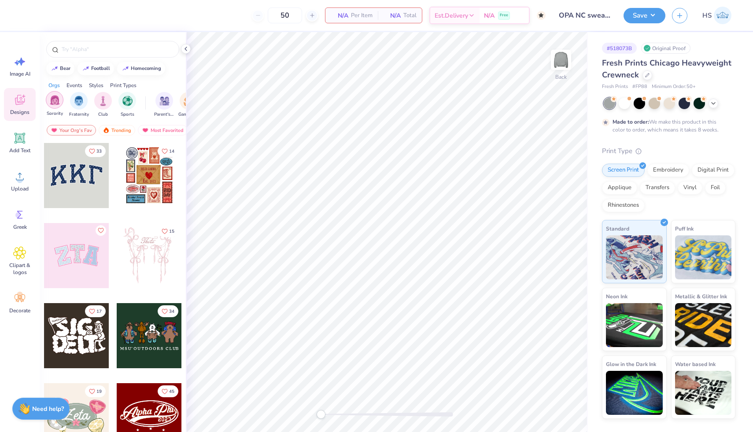
click at [54, 97] on img "filter for Sorority" at bounding box center [55, 100] width 10 height 10
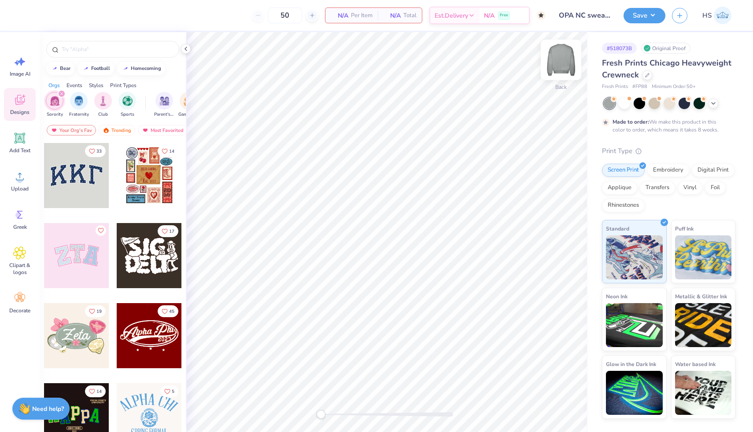
click at [568, 61] on img at bounding box center [560, 59] width 35 height 35
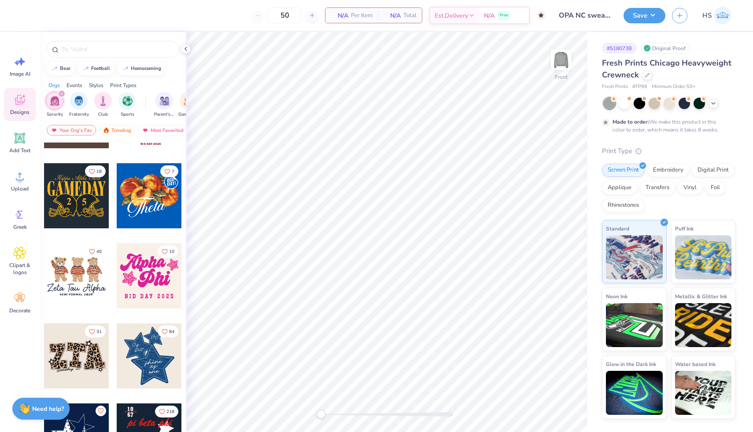
scroll to position [179, 0]
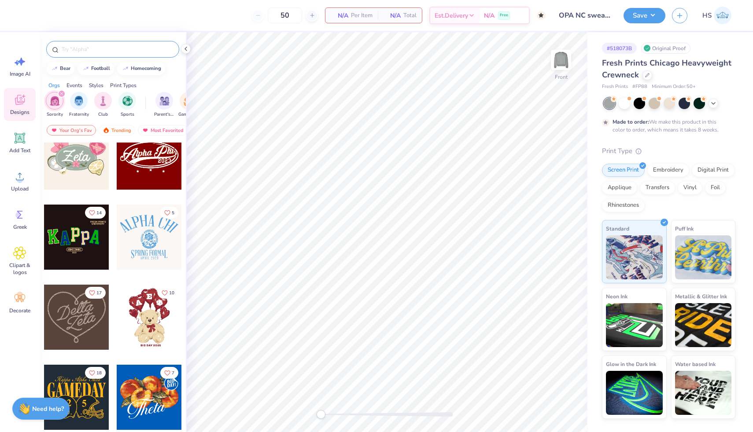
click at [93, 46] on input "text" at bounding box center [117, 49] width 113 height 9
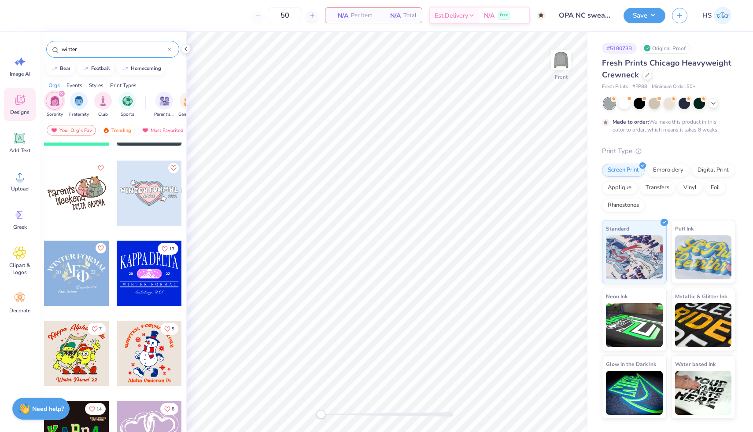
scroll to position [1422, 0]
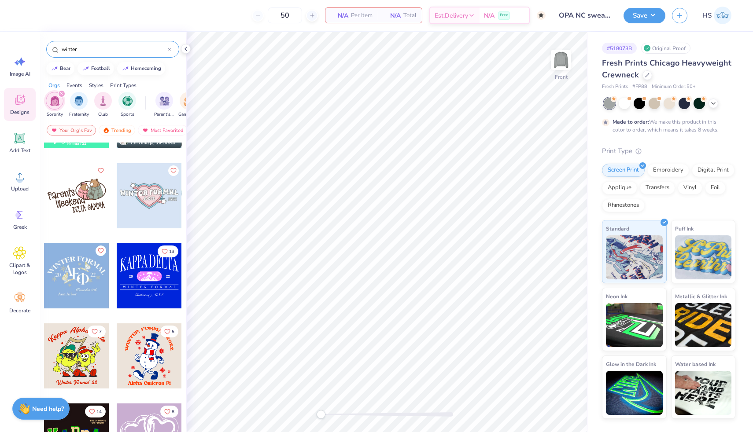
click at [77, 51] on input "winter" at bounding box center [114, 49] width 107 height 9
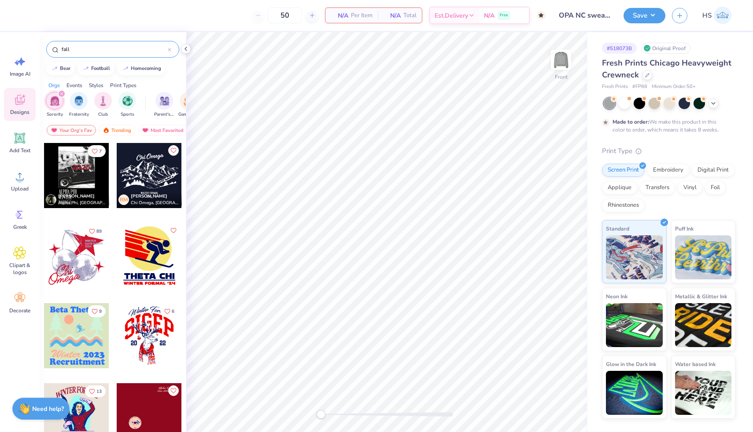
type input "fall"
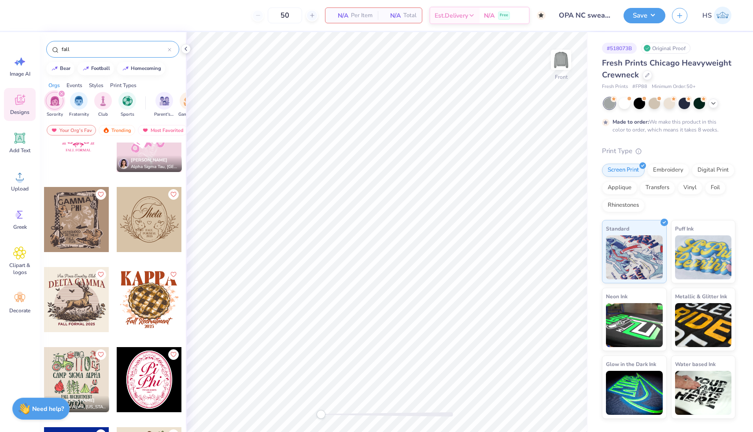
scroll to position [1087, 0]
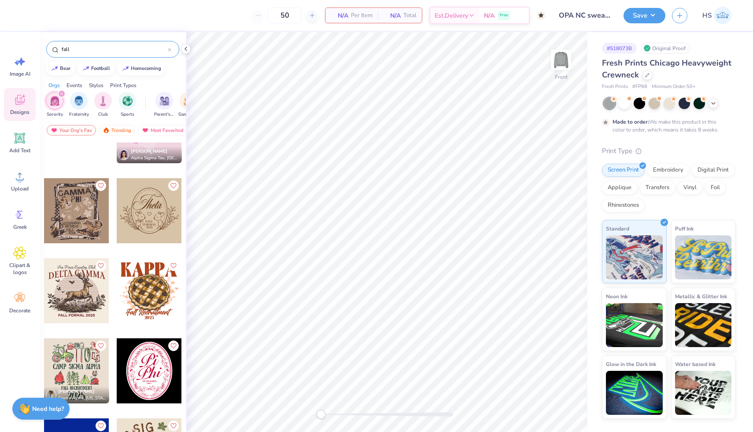
click at [77, 216] on div at bounding box center [76, 210] width 65 height 65
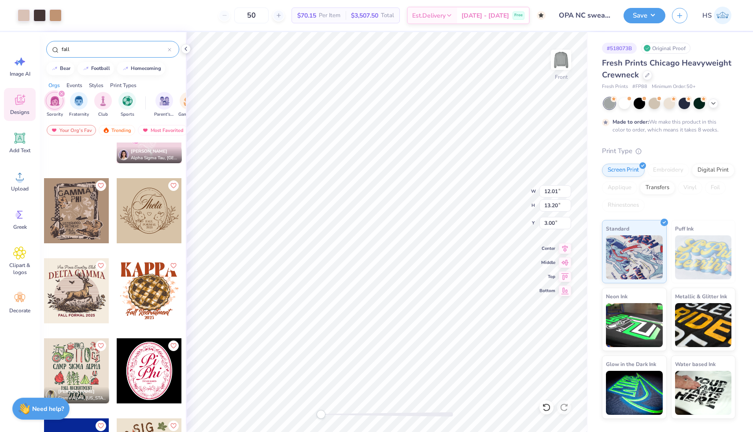
type input "12.01"
type input "13.20"
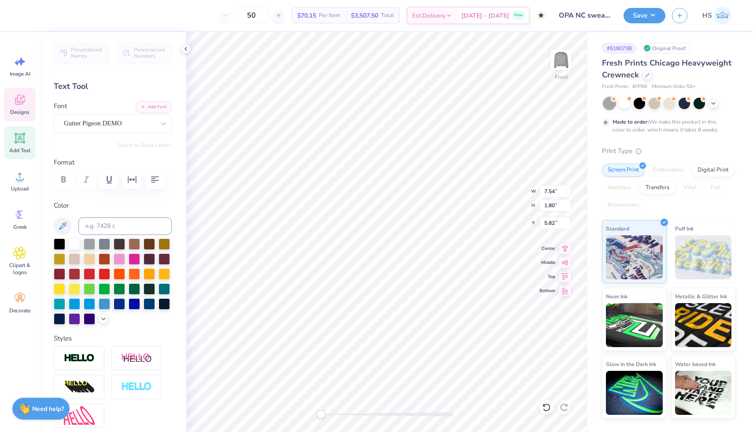
scroll to position [0, 0]
type textarea "Omega"
type input "2.22"
type input "1.38"
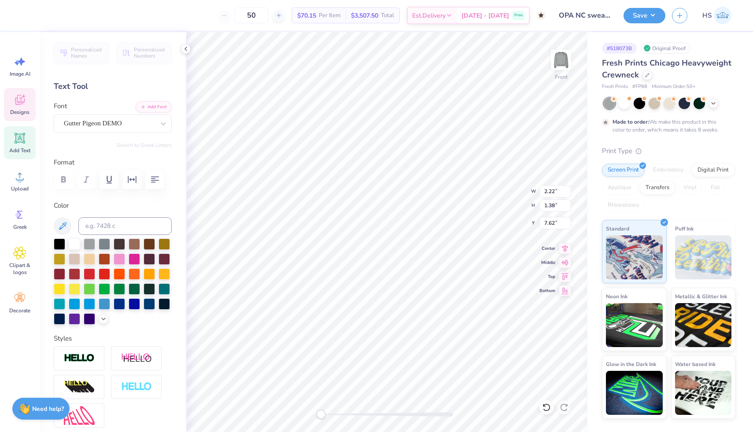
type input "7.62"
type input "7.09"
type input "1.79"
type input "5.88"
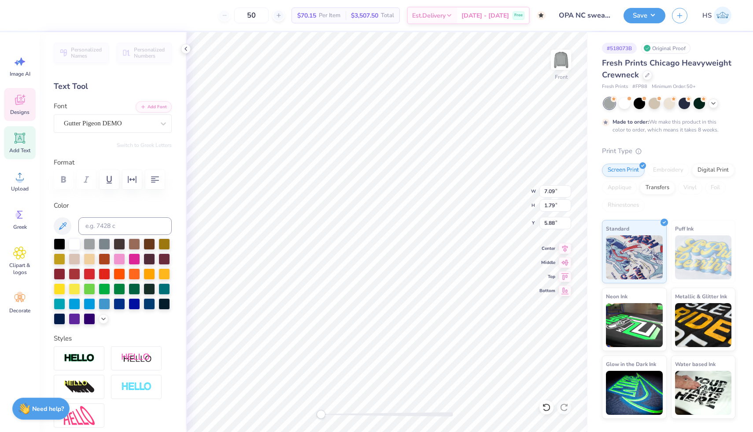
type textarea "A"
type textarea "a"
type textarea "alphA"
type textarea "Raleigh,"
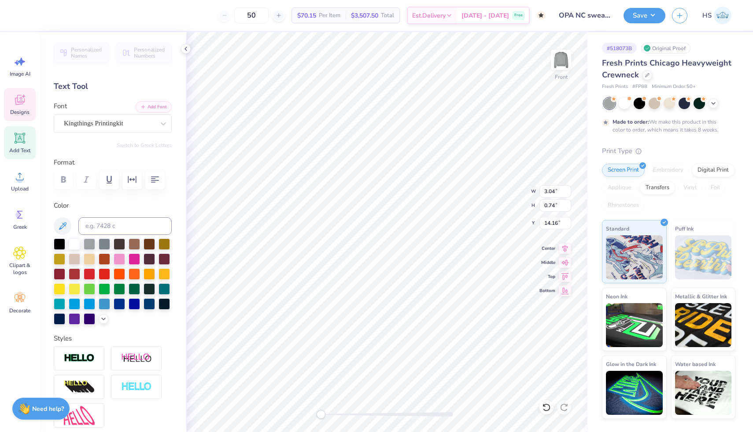
type input "3.04"
type input "0.74"
type input "14.16"
type input "2.22"
type input "0.80"
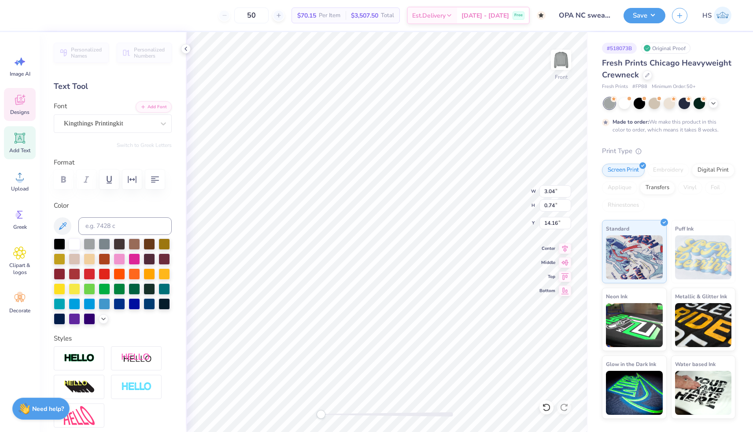
type input "13.34"
type textarea "RALEIGH,"
type input "3.04"
type input "0.74"
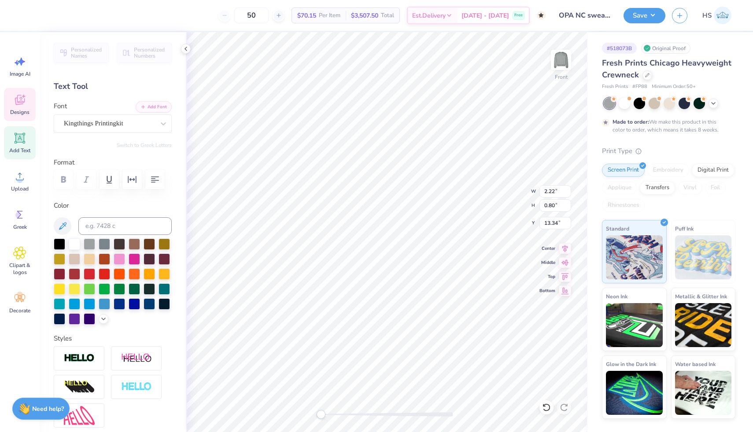
type input "14.16"
type textarea "[US_STATE]"
type input "4.68"
type input "0.65"
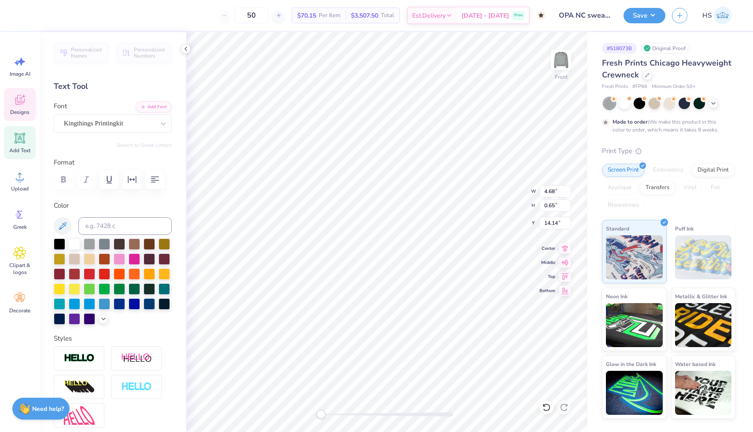
type input "3.00"
type input "0.70"
type input "13.38"
type input "3.00"
type input "0.70"
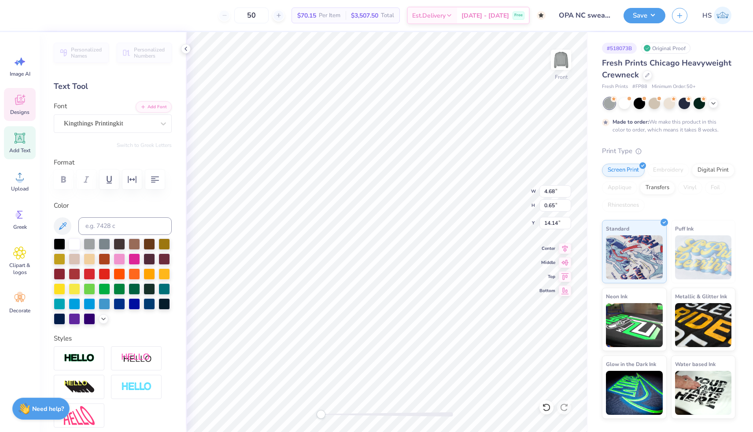
type input "13.09"
type input "2.69"
type input "0.88"
type input "13.18"
type input "4.36"
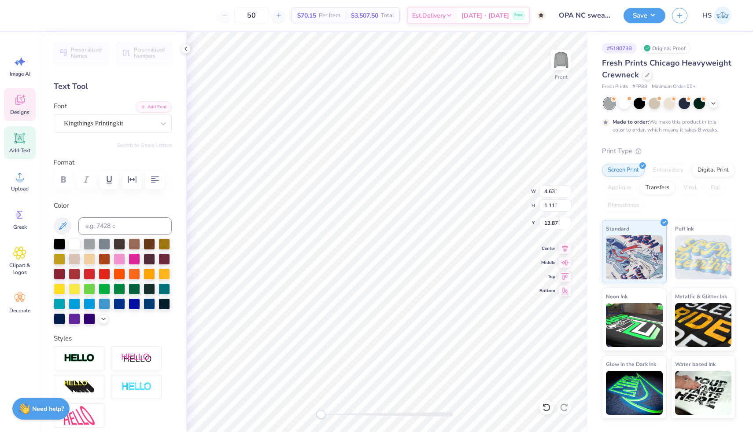
type input "1.05"
type input "14.06"
click at [450, 339] on li "Group" at bounding box center [448, 335] width 69 height 17
type input "13.14"
type input "14.45"
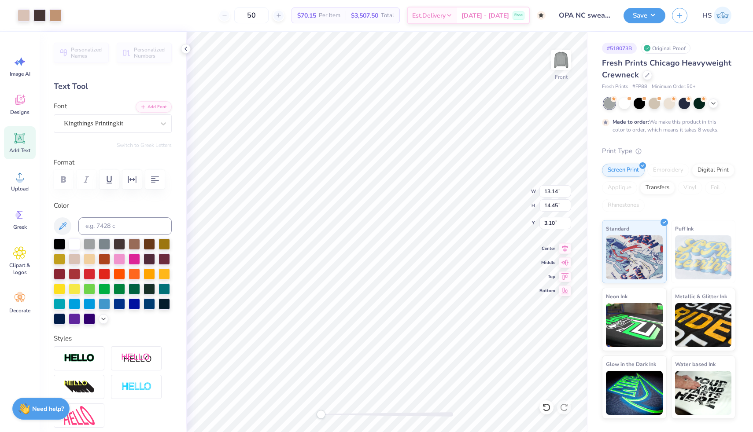
type input "3.10"
click at [555, 59] on img at bounding box center [560, 59] width 35 height 35
click at [28, 139] on div "Add Text" at bounding box center [20, 142] width 32 height 33
type textarea "OPA"
click at [96, 118] on div at bounding box center [109, 124] width 91 height 12
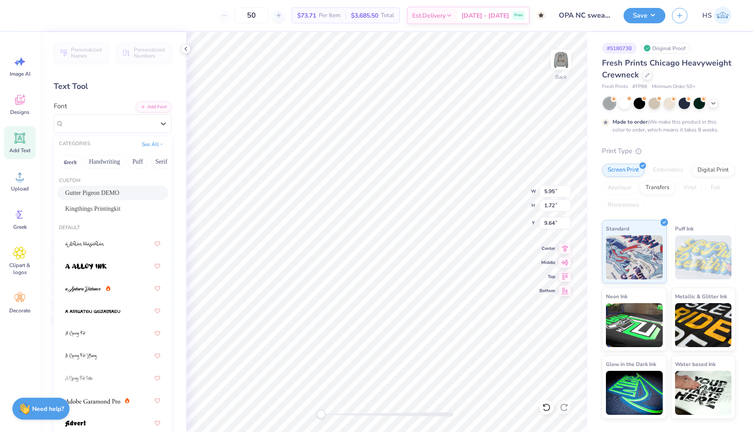
click at [119, 192] on span "Gutter Pigeon DEMO" at bounding box center [92, 192] width 54 height 9
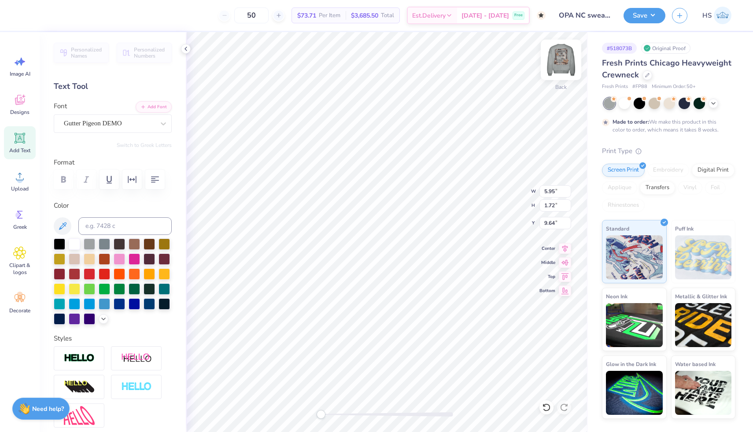
click at [553, 70] on img at bounding box center [560, 59] width 35 height 35
type input "4.31"
type input "1.82"
type input "10.99"
click at [555, 56] on img at bounding box center [560, 59] width 35 height 35
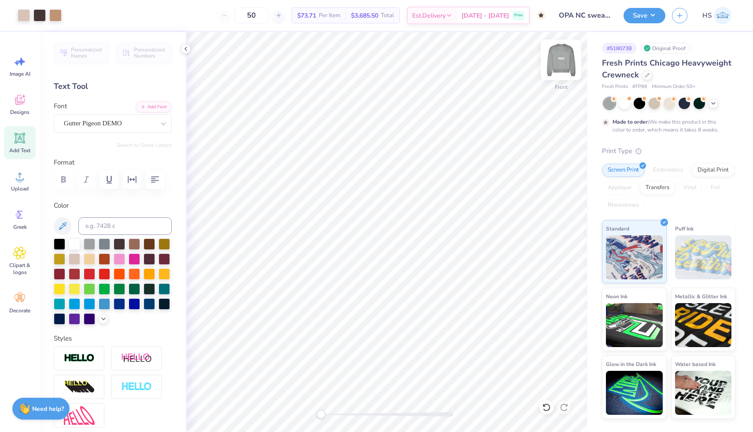
click at [562, 65] on img at bounding box center [560, 59] width 35 height 35
type textarea "OPA"
click at [26, 12] on div at bounding box center [24, 14] width 12 height 12
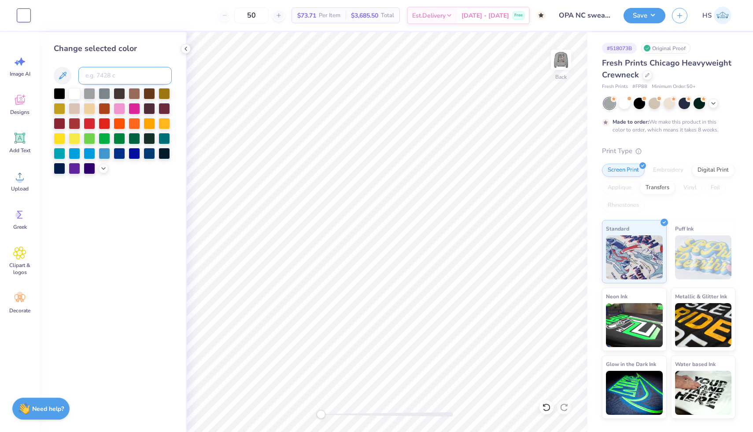
click at [122, 76] on input at bounding box center [124, 76] width 93 height 18
type input "439"
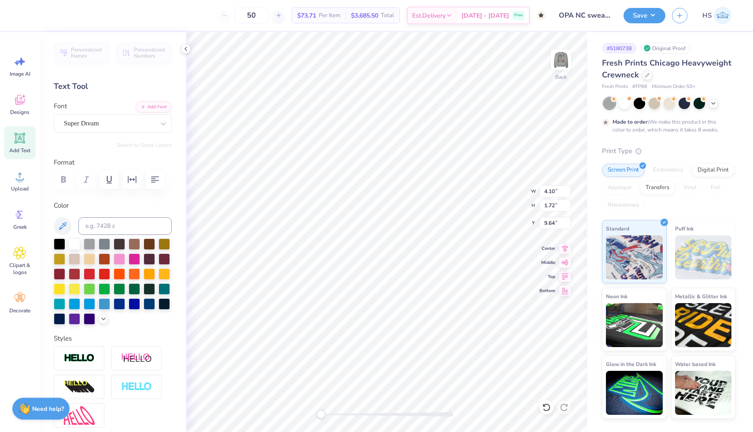
type input "5.05"
type input "2.12"
type input "9.24"
click at [75, 118] on div at bounding box center [109, 124] width 91 height 12
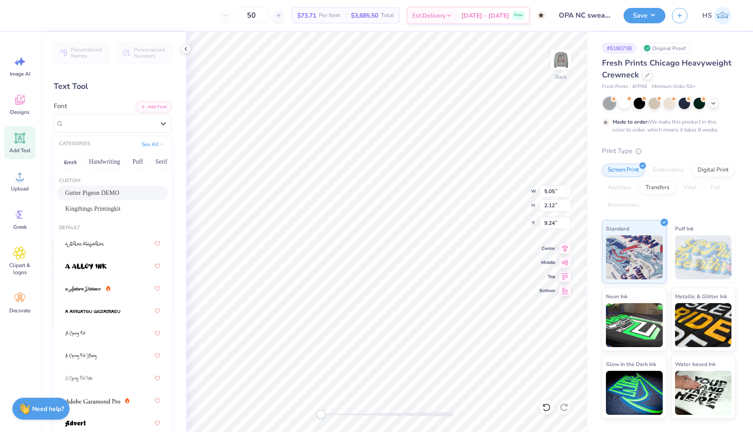
click at [110, 191] on span "Gutter Pigeon DEMO" at bounding box center [92, 192] width 54 height 9
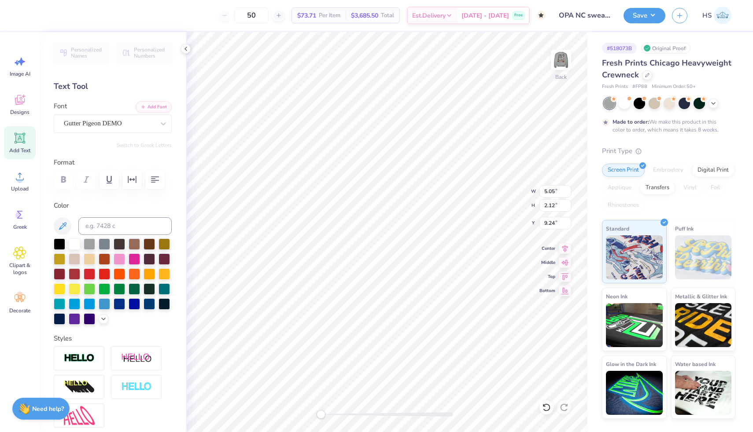
scroll to position [0, 0]
type textarea "OPA"
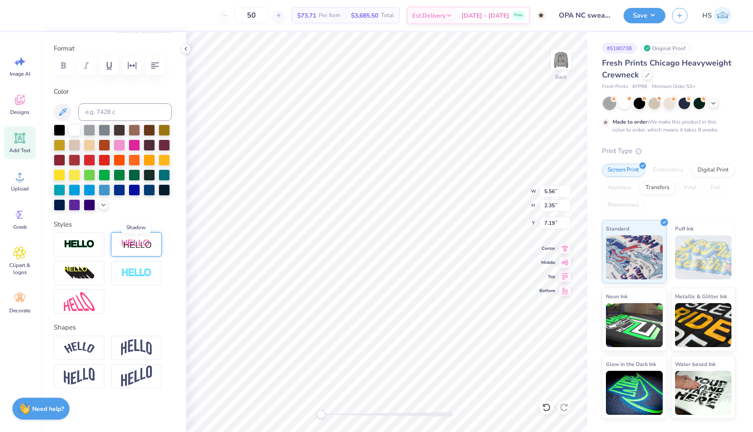
click at [134, 247] on img at bounding box center [136, 244] width 31 height 11
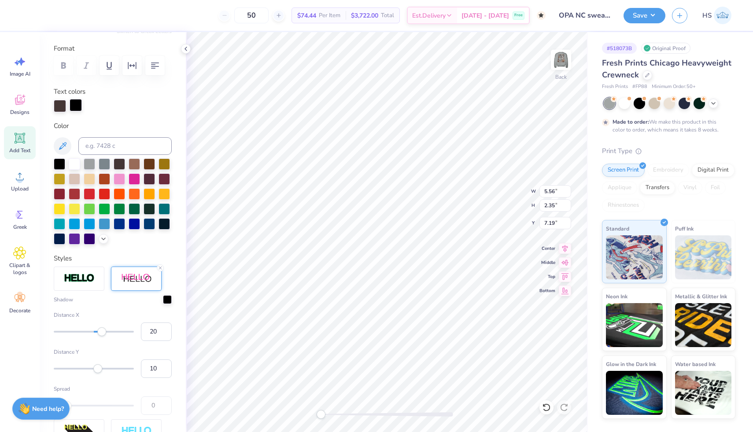
click at [79, 106] on div at bounding box center [76, 105] width 12 height 12
click at [561, 62] on img at bounding box center [560, 59] width 35 height 35
click at [560, 69] on img at bounding box center [560, 59] width 35 height 35
click at [75, 104] on div at bounding box center [76, 105] width 12 height 12
click at [119, 144] on input at bounding box center [124, 146] width 93 height 18
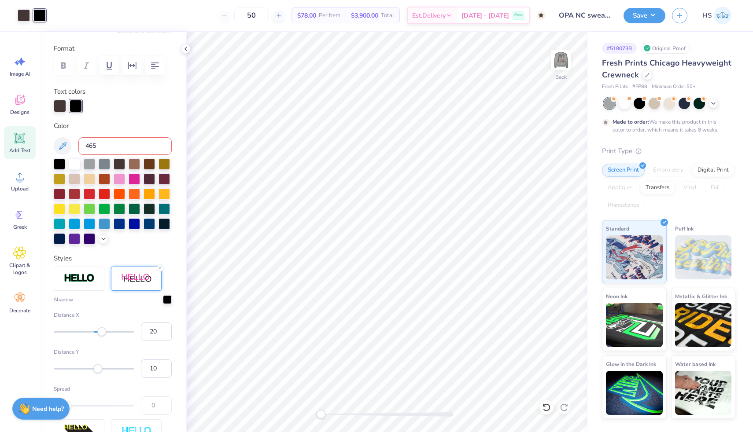
type input "4655"
type input "5"
drag, startPoint x: 100, startPoint y: 333, endPoint x: 96, endPoint y: 333, distance: 4.4
click at [96, 333] on div "Accessibility label" at bounding box center [96, 332] width 9 height 9
type input "4"
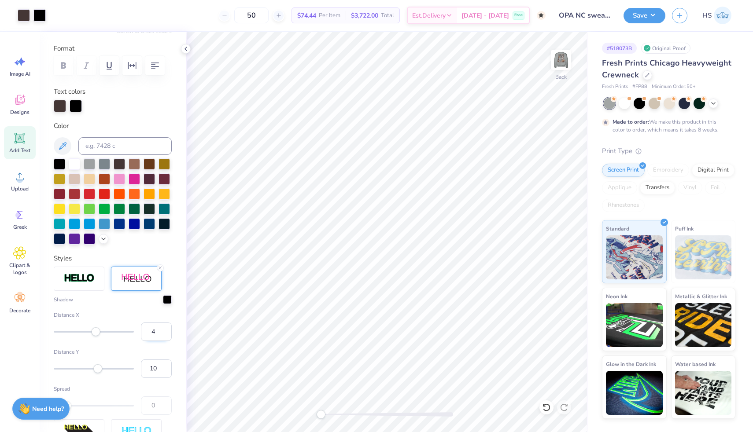
click at [163, 333] on input "4" at bounding box center [156, 332] width 31 height 18
click at [178, 301] on div "Personalized Names Personalized Numbers Text Tool Add Font Font Gutter Pigeon D…" at bounding box center [113, 232] width 146 height 400
type input "3"
click at [166, 333] on input "3" at bounding box center [156, 332] width 31 height 18
click at [177, 317] on div "Personalized Names Personalized Numbers Text Tool Add Font Font Gutter Pigeon D…" at bounding box center [113, 232] width 146 height 400
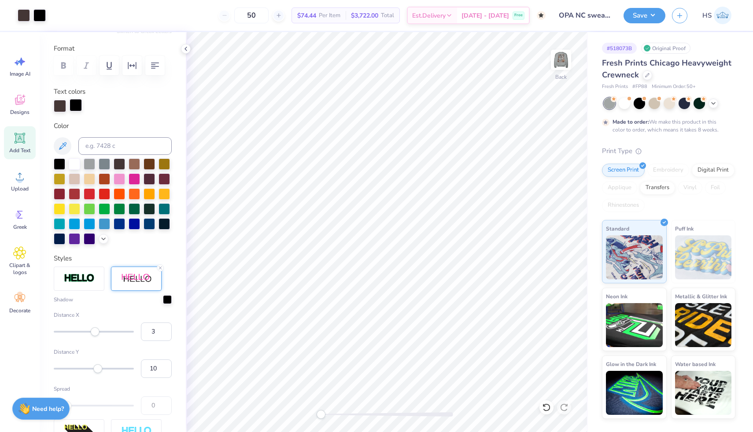
click at [74, 106] on div at bounding box center [76, 105] width 12 height 12
click at [103, 136] on div "Color" at bounding box center [113, 183] width 118 height 124
click at [103, 148] on input at bounding box center [124, 146] width 93 height 18
type input "4655"
click at [172, 232] on div "Personalized Names Personalized Numbers Text Tool Add Font Font Gutter Pigeon D…" at bounding box center [113, 232] width 146 height 400
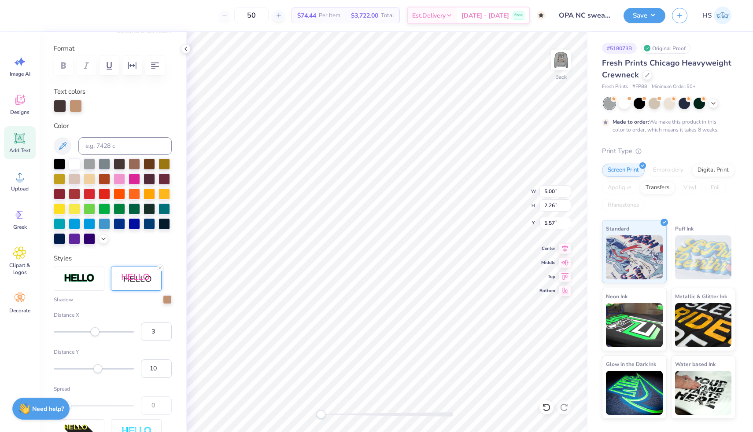
type input "5.00"
type input "2.26"
type input "5.57"
type input "5.31"
type input "2.40"
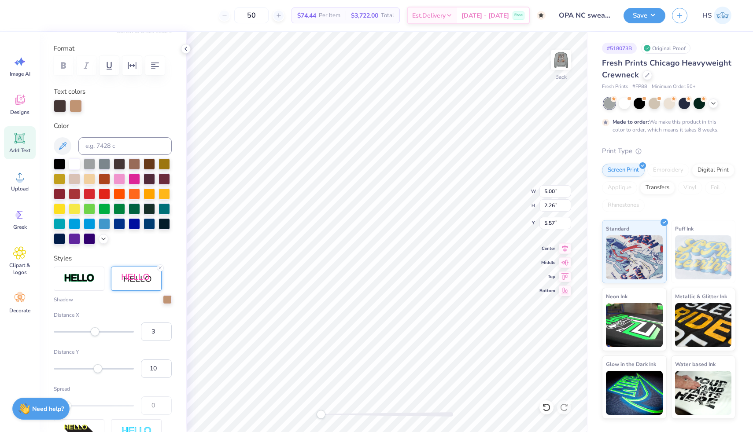
type input "5.40"
click at [564, 248] on icon at bounding box center [565, 247] width 6 height 7
click at [568, 250] on icon at bounding box center [565, 247] width 12 height 11
click at [21, 149] on span "Add Text" at bounding box center [19, 150] width 21 height 7
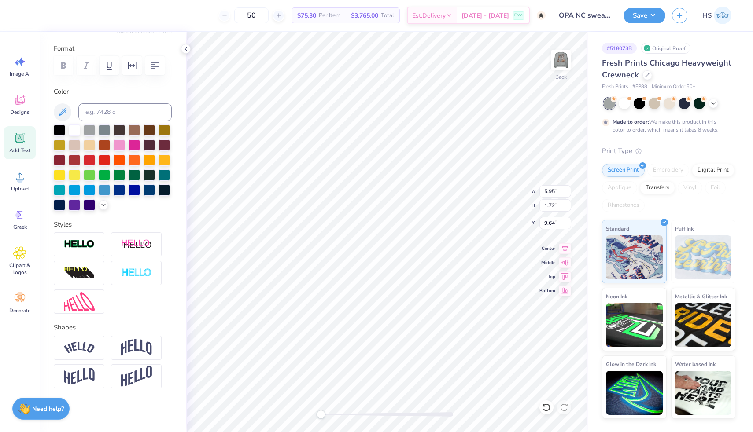
scroll to position [0, 2]
type textarea "OMEGA PHI ALPHA"
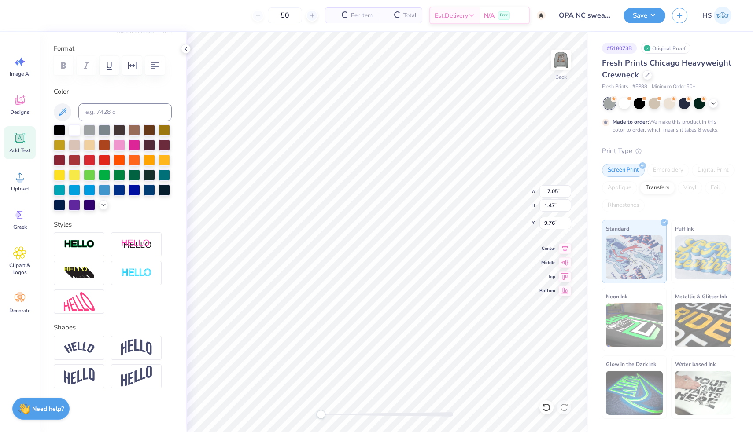
type input "17.05"
type input "1.47"
type input "9.76"
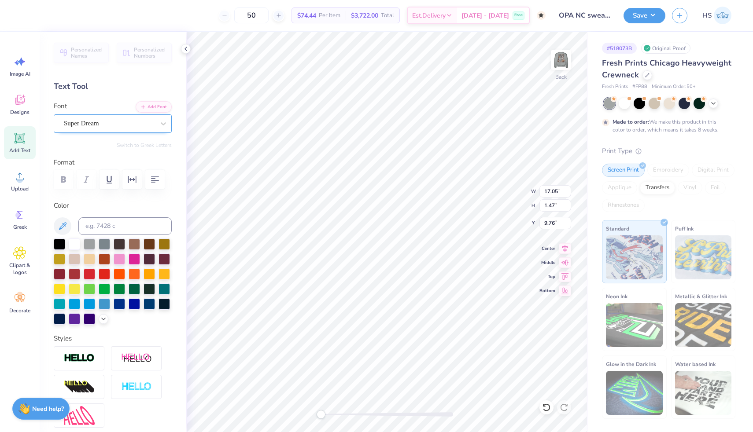
click at [107, 121] on div "Super Dream" at bounding box center [109, 124] width 92 height 14
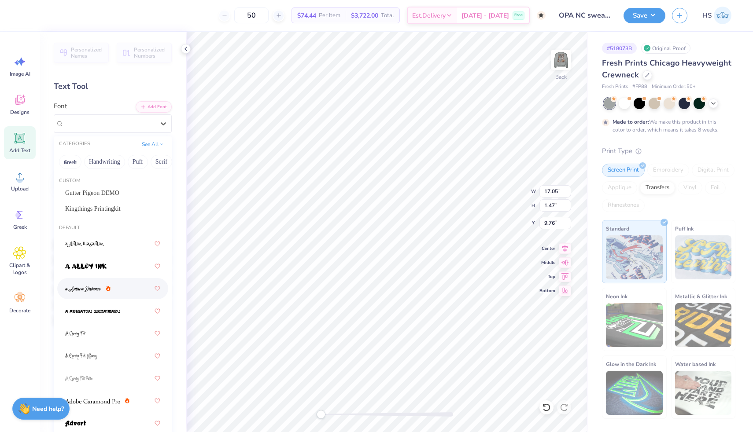
click at [124, 291] on div at bounding box center [112, 289] width 95 height 16
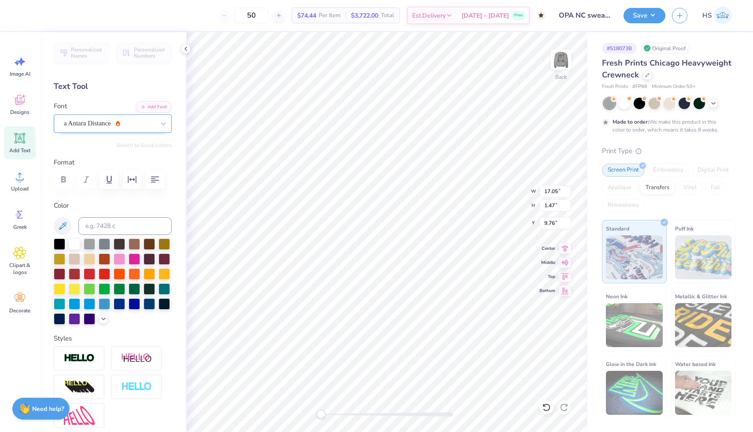
click at [112, 126] on div "a Antara Distance" at bounding box center [109, 124] width 92 height 14
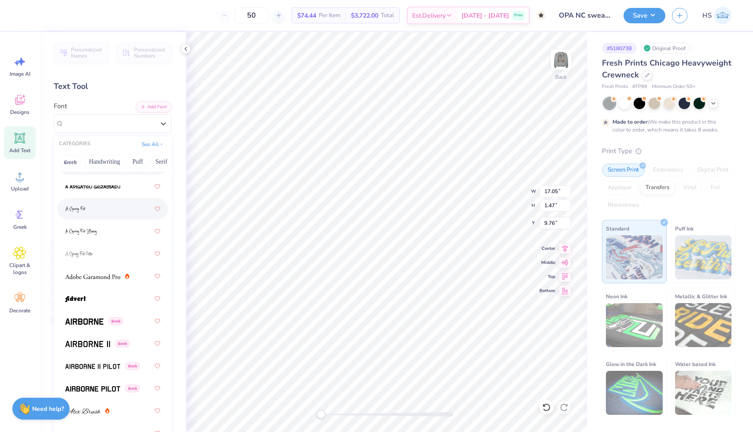
scroll to position [131, 0]
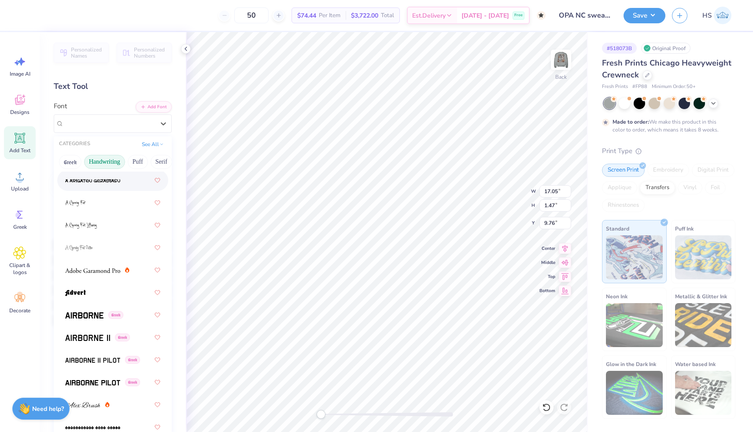
click at [116, 162] on button "Handwriting" at bounding box center [104, 162] width 41 height 14
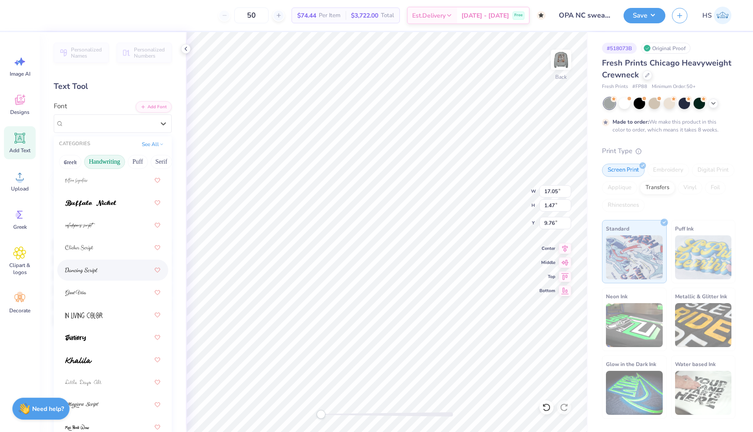
click at [114, 271] on div at bounding box center [112, 270] width 95 height 16
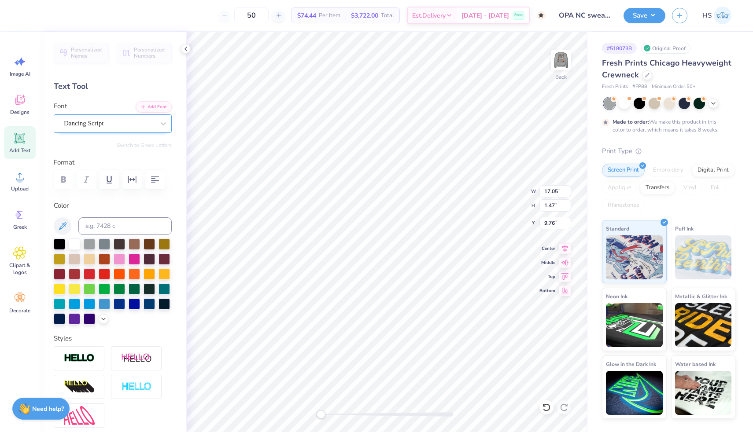
click at [116, 126] on div "Dancing Script" at bounding box center [109, 124] width 92 height 14
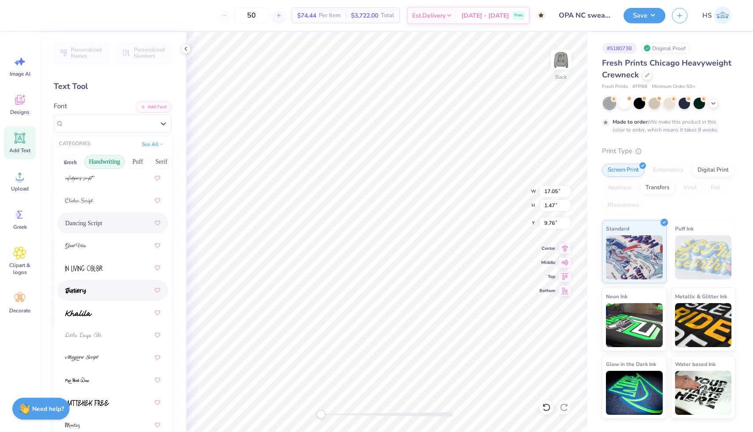
scroll to position [134, 0]
click at [113, 291] on div at bounding box center [112, 287] width 95 height 16
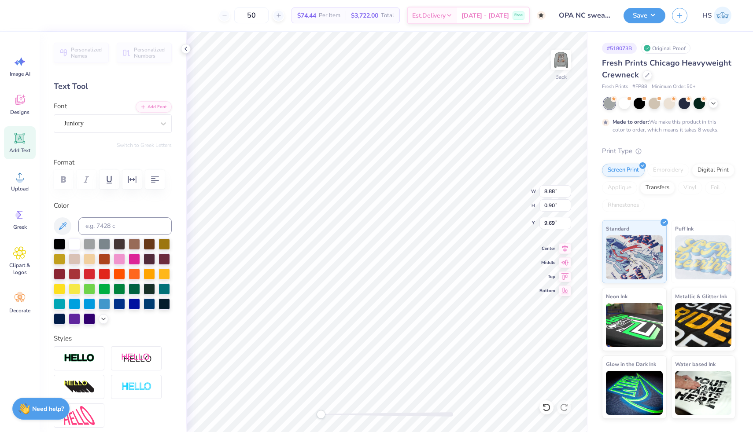
type input "8.88"
type input "0.90"
type input "9.69"
click at [564, 59] on img at bounding box center [560, 59] width 35 height 35
type input "8.48"
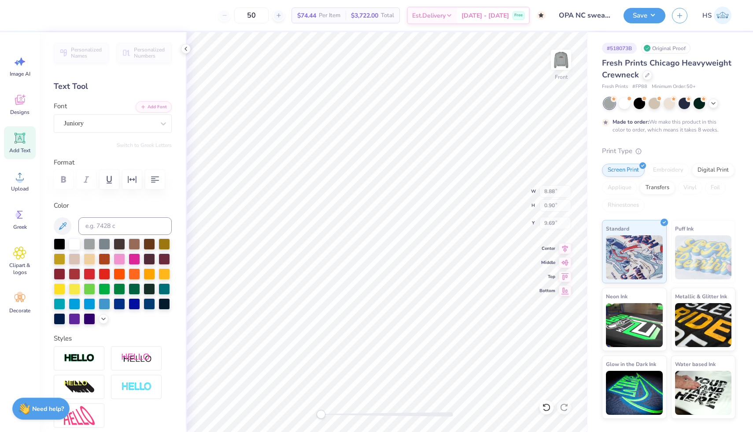
type input "0.86"
type input "8.55"
click at [560, 60] on img at bounding box center [560, 59] width 35 height 35
type input "8.88"
type input "0.90"
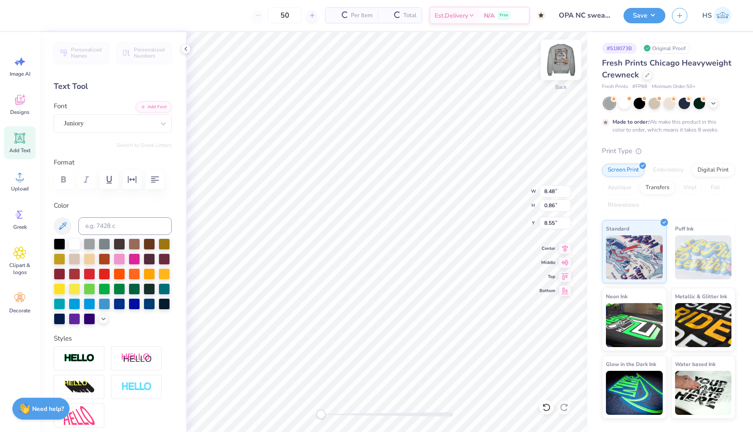
type input "6.99"
type textarea "P"
type textarea "RALEIGH, NC"
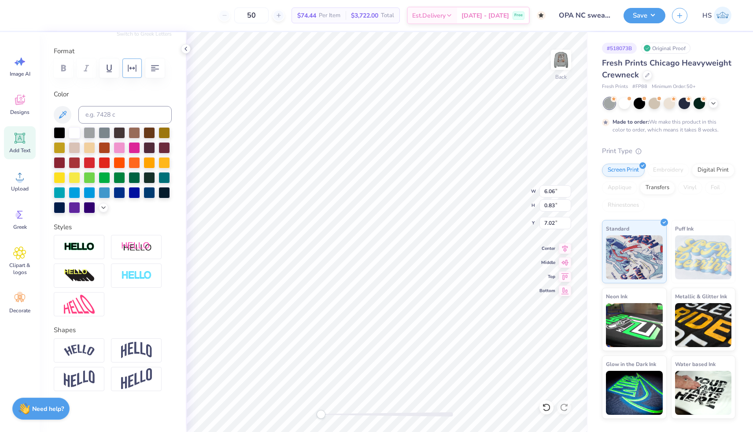
scroll to position [114, 0]
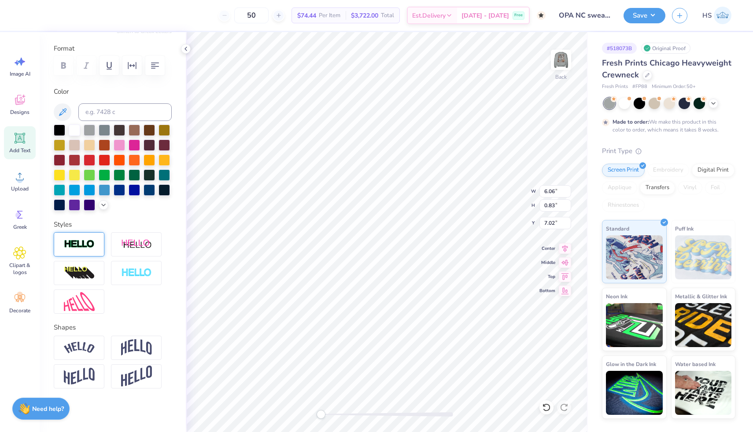
click at [85, 238] on div at bounding box center [79, 244] width 51 height 24
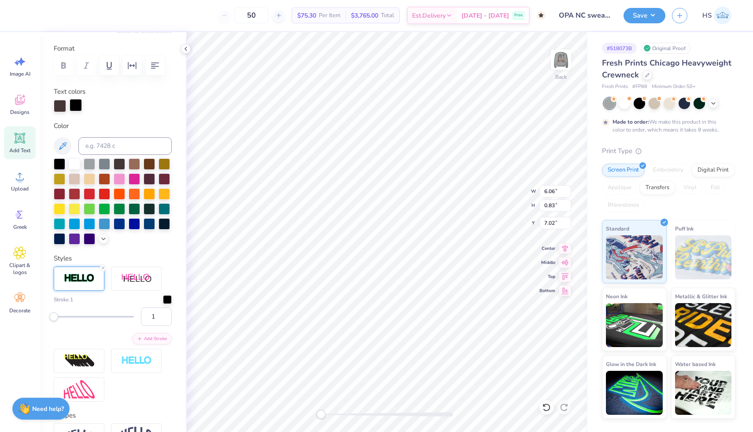
click at [74, 104] on div at bounding box center [76, 105] width 12 height 12
click at [129, 147] on input at bounding box center [124, 146] width 93 height 18
type input "4655"
type input "6.08"
type input "0.84"
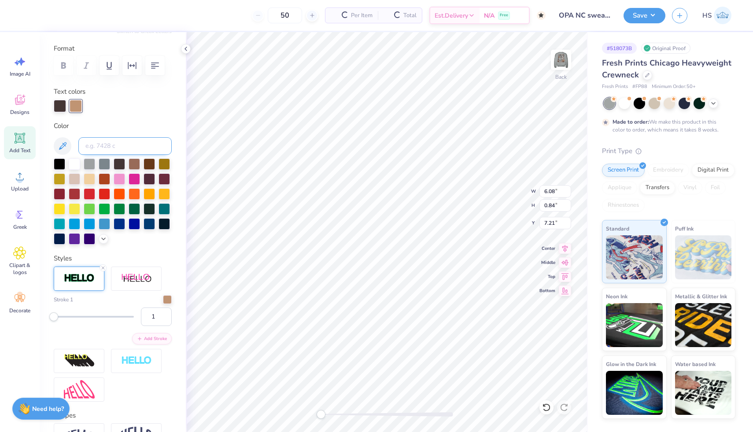
type input "7.21"
click at [316, 416] on div "Back" at bounding box center [387, 232] width 402 height 400
click at [431, 291] on li "Group" at bounding box center [435, 294] width 69 height 17
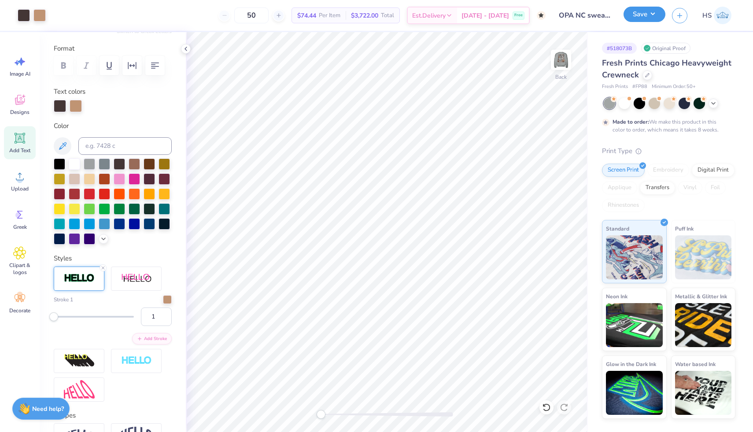
click at [647, 19] on button "Save" at bounding box center [644, 14] width 42 height 15
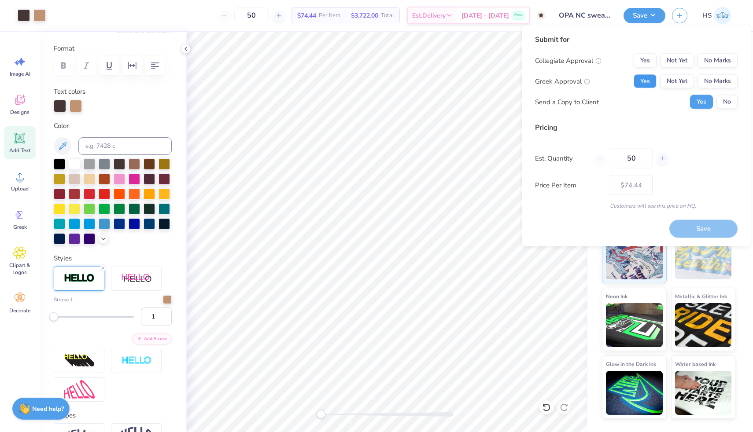
click at [651, 83] on button "Yes" at bounding box center [645, 81] width 23 height 14
click at [718, 67] on button "No Marks" at bounding box center [717, 61] width 40 height 14
click at [724, 99] on button "No" at bounding box center [726, 102] width 21 height 14
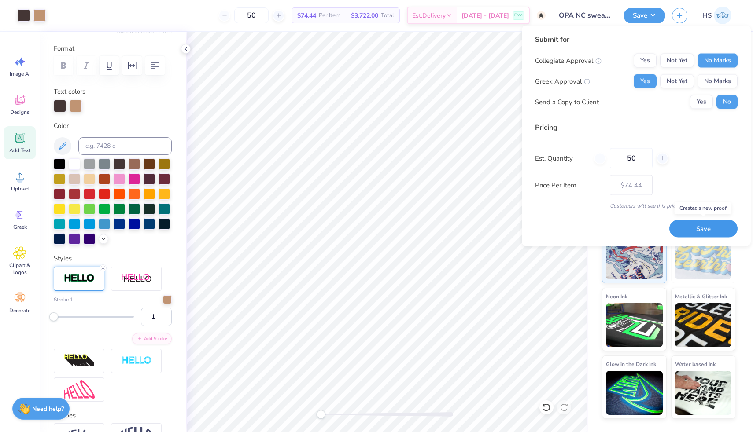
click at [695, 227] on button "Save" at bounding box center [703, 229] width 68 height 18
type input "– –"
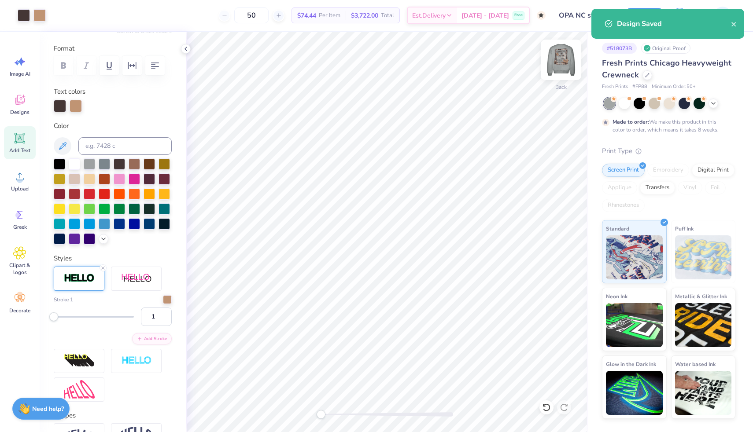
click at [564, 66] on img at bounding box center [560, 59] width 35 height 35
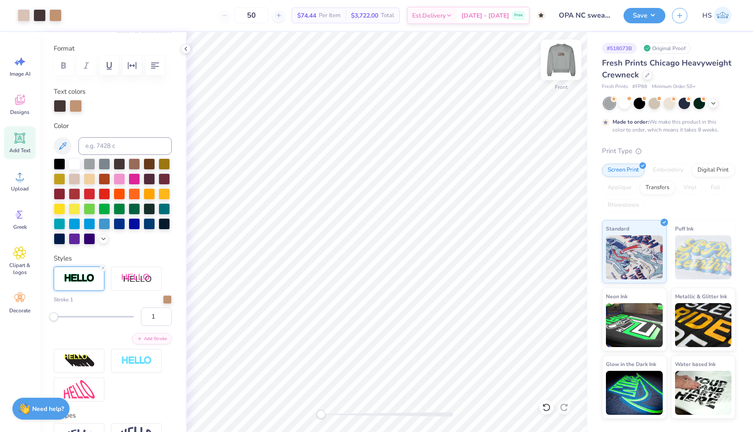
click at [561, 70] on img at bounding box center [560, 59] width 35 height 35
